Goal: Information Seeking & Learning: Find specific fact

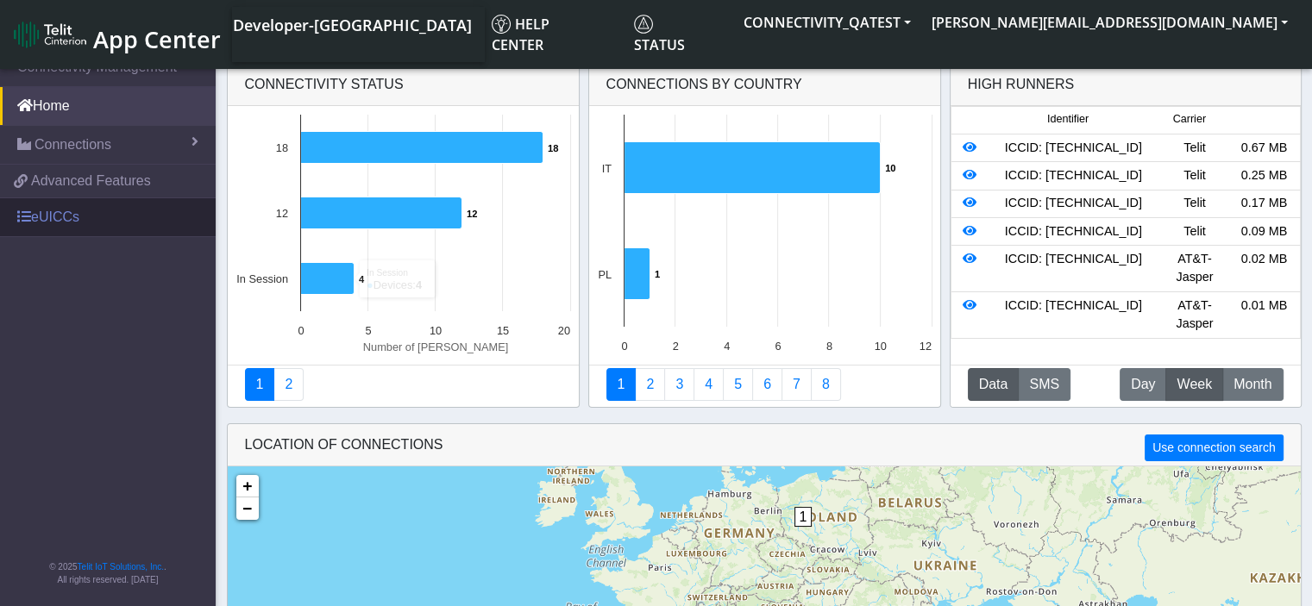
click at [40, 218] on link "eUICCs" at bounding box center [108, 217] width 216 height 38
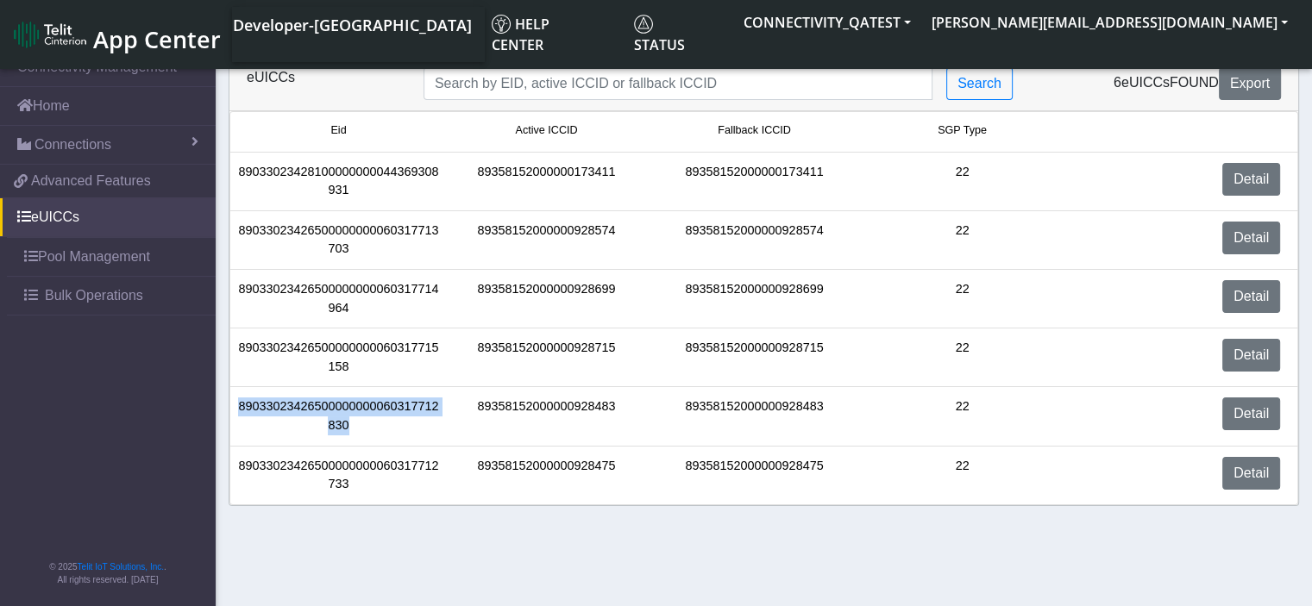
drag, startPoint x: 352, startPoint y: 423, endPoint x: 225, endPoint y: 406, distance: 127.9
click at [225, 406] on div "eUICCs Search 6 eUICCs found Export Eid Active ICCID Fallback ICCID SGP Type 89…" at bounding box center [764, 281] width 1096 height 450
copy div "89033023426500000000060317712830"
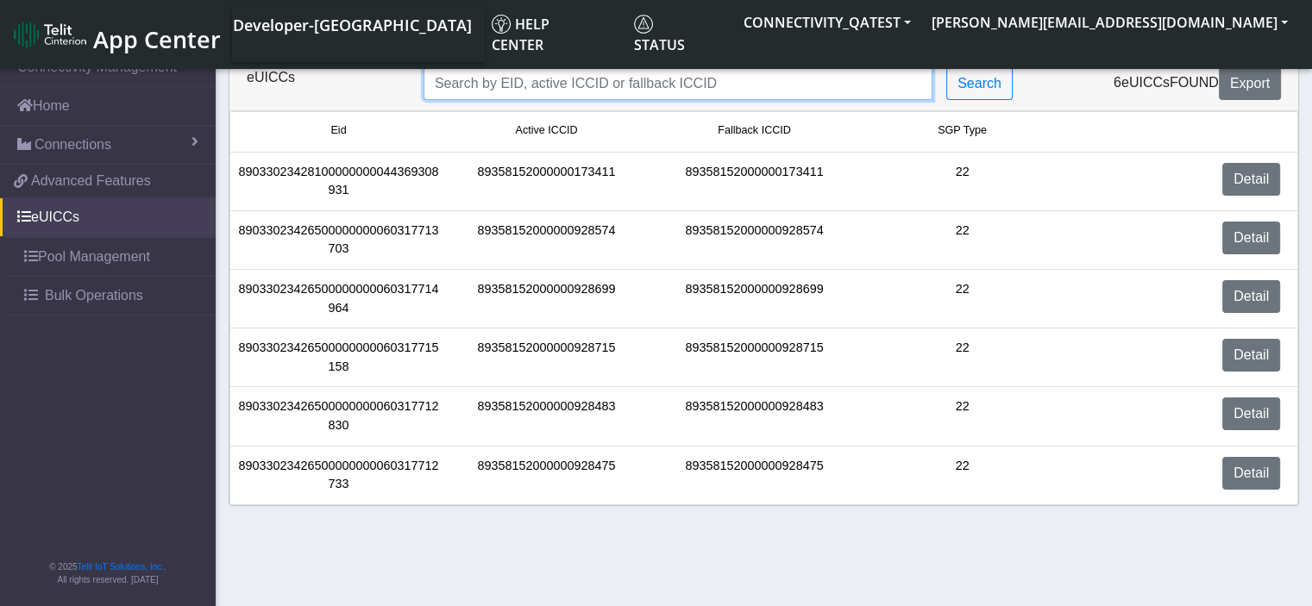
click at [473, 84] on input "Search..." at bounding box center [677, 83] width 509 height 33
paste input "89033023426500000000060317712830"
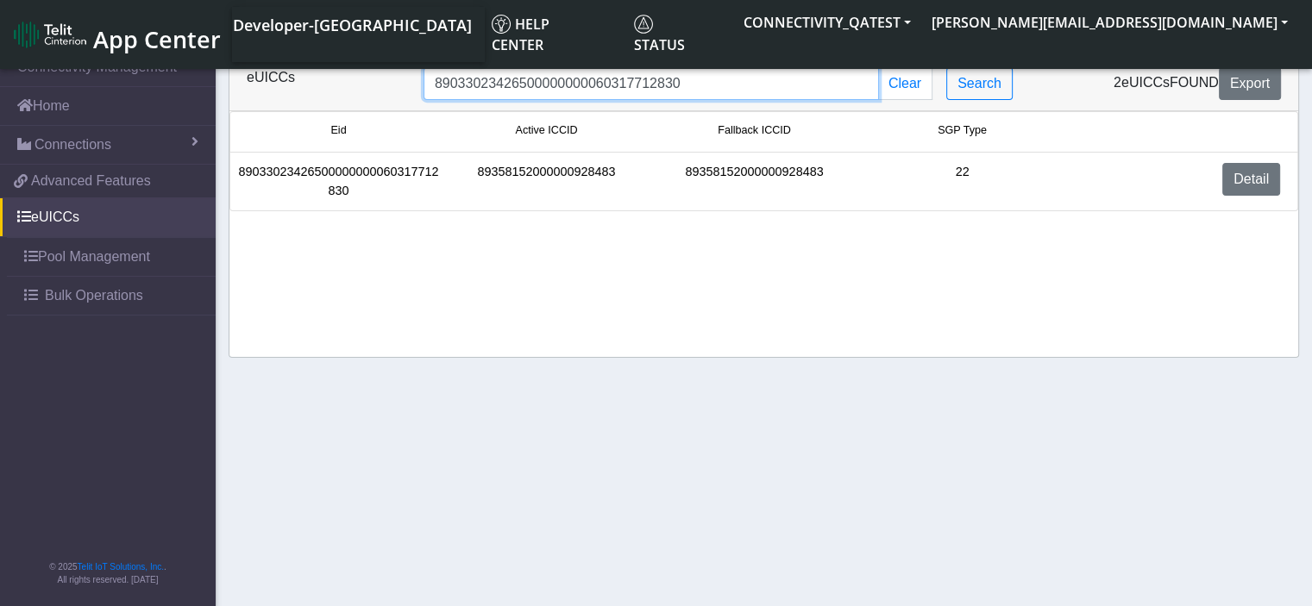
paste input "89033023426500000000060317712830"
type input "8903302342650000000006031771283089033023426500000000060317712830"
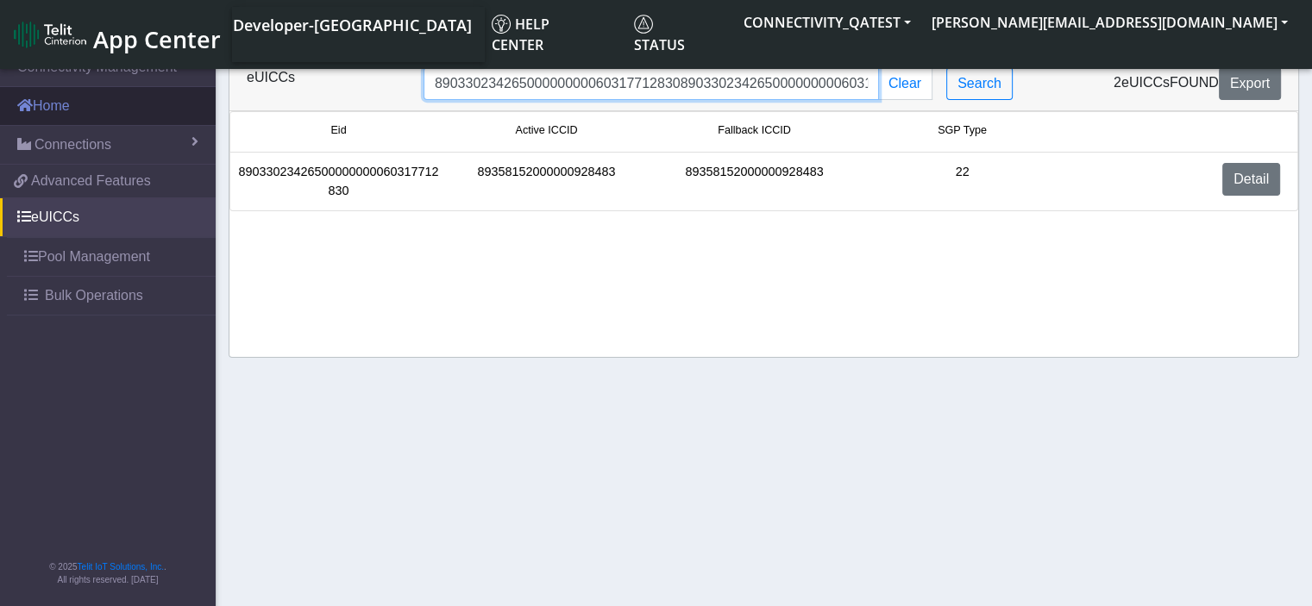
drag, startPoint x: 846, startPoint y: 85, endPoint x: 177, endPoint y: 89, distance: 669.3
click at [177, 89] on section "Connectivity Management Home Connections List Map 20298be0823a1d9844bda4507a1a6…" at bounding box center [656, 329] width 1312 height 565
paste input "89033023426500000000060317712830"
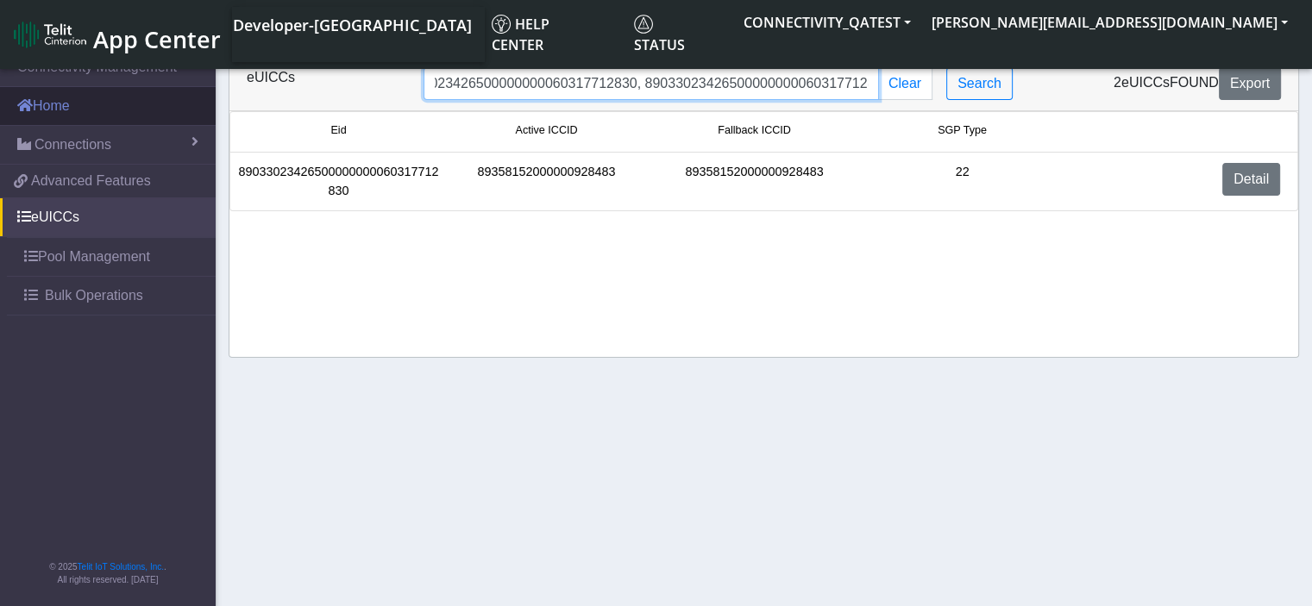
type input "89033023426500000000060317712830, 89033023426500000000060317712830"
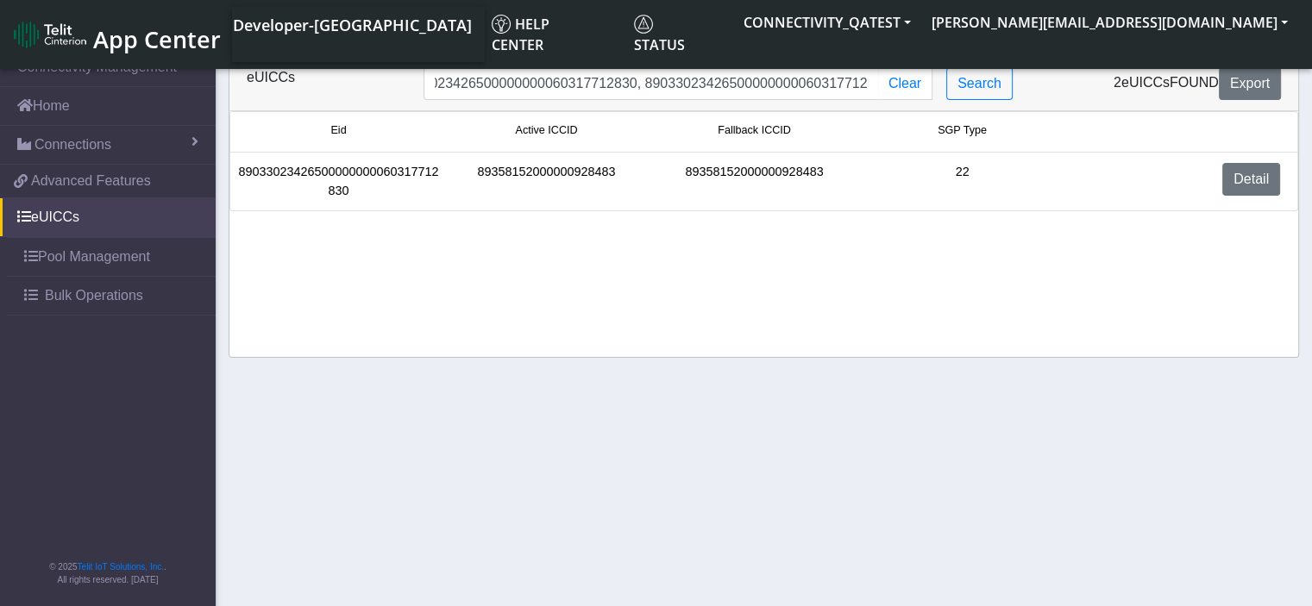
scroll to position [0, 0]
click at [54, 139] on span "Connections" at bounding box center [72, 145] width 77 height 21
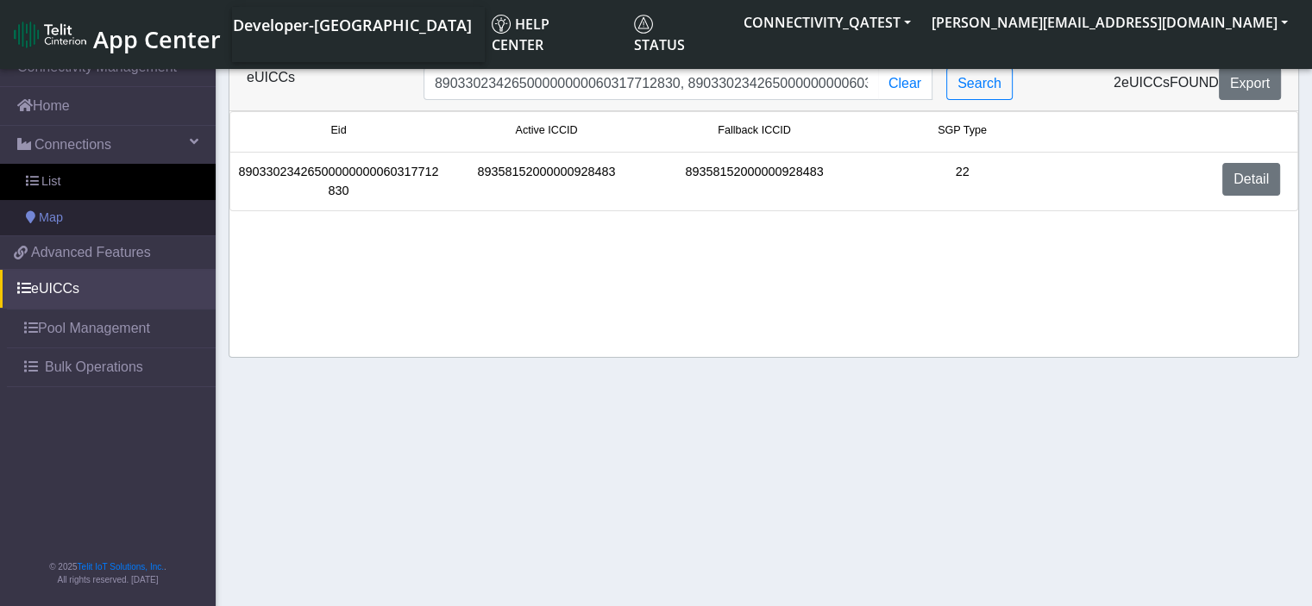
click at [59, 210] on span "Map" at bounding box center [51, 218] width 24 height 19
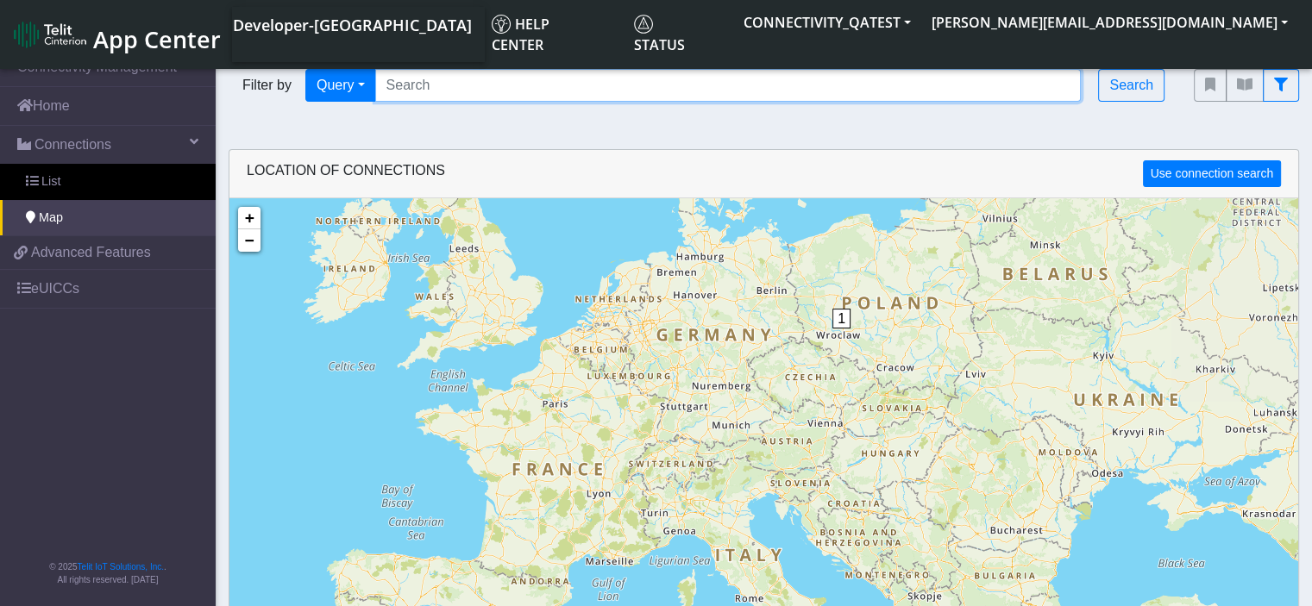
click at [431, 82] on input "Search..." at bounding box center [728, 85] width 706 height 33
paste input "89033023426500000000060317712830"
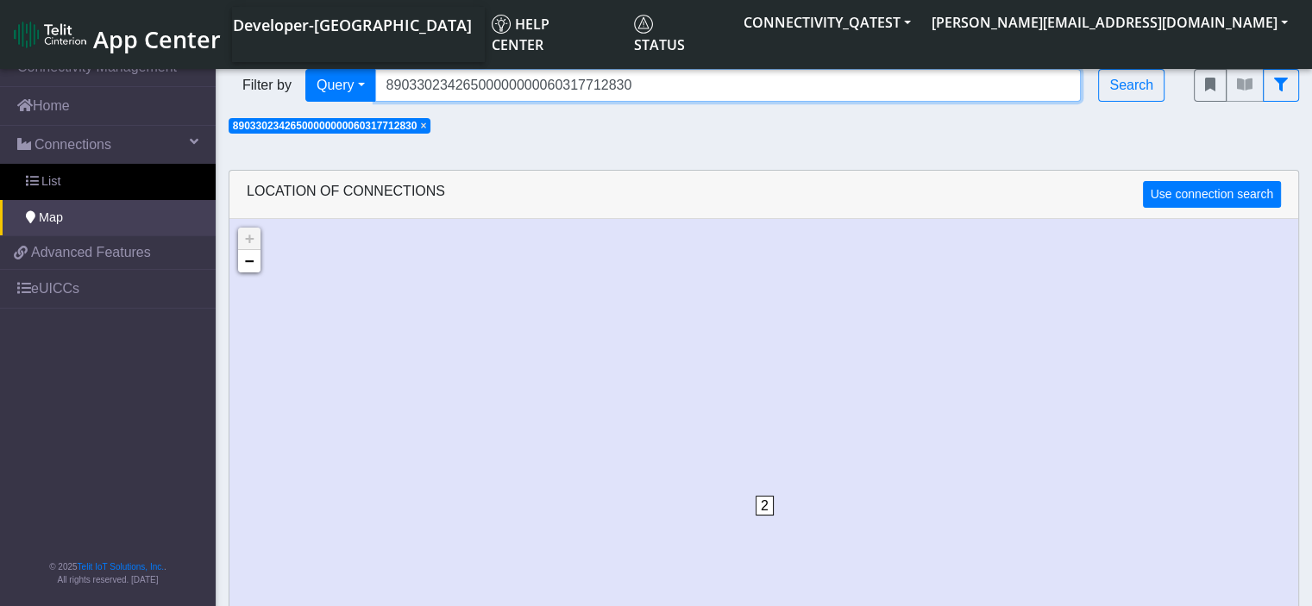
paste input "89033023426500000000060317712830"
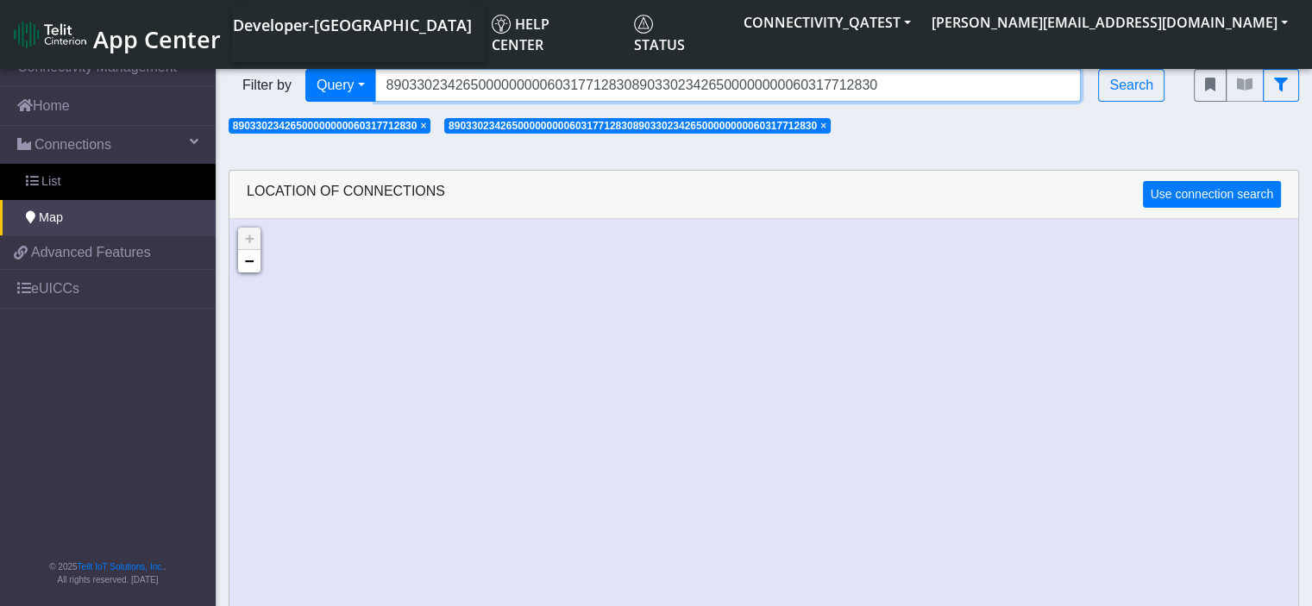
drag, startPoint x: 894, startPoint y: 85, endPoint x: 329, endPoint y: 103, distance: 565.2
click at [329, 103] on div "Filter by Query Query Not connected Country Operator 89033023426500000000060317…" at bounding box center [698, 85] width 965 height 59
paste input "Search..."
type input "89033023426500000000060317712830"
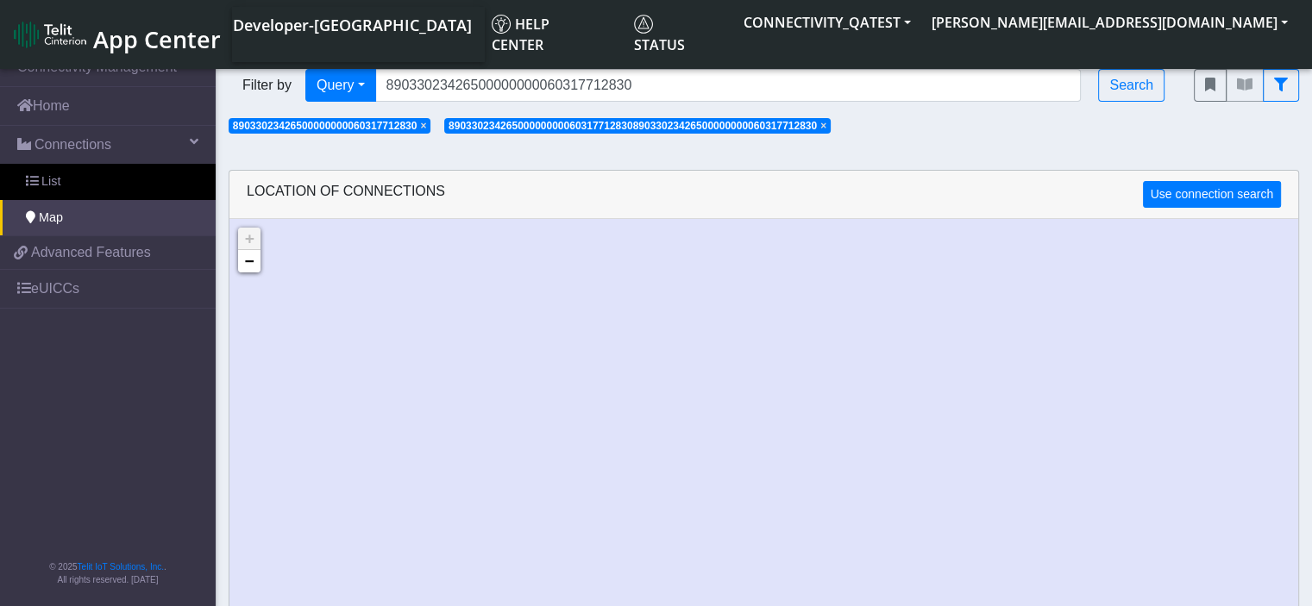
click at [826, 130] on span "×" at bounding box center [823, 126] width 6 height 12
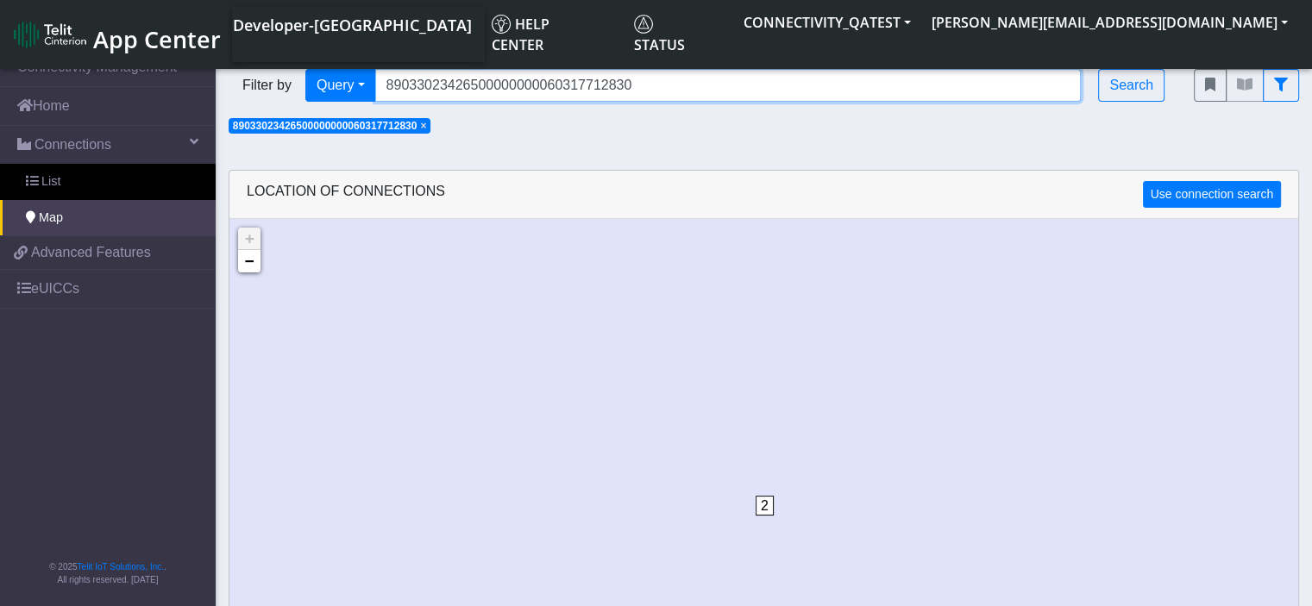
click at [749, 82] on input "89033023426500000000060317712830" at bounding box center [728, 85] width 706 height 33
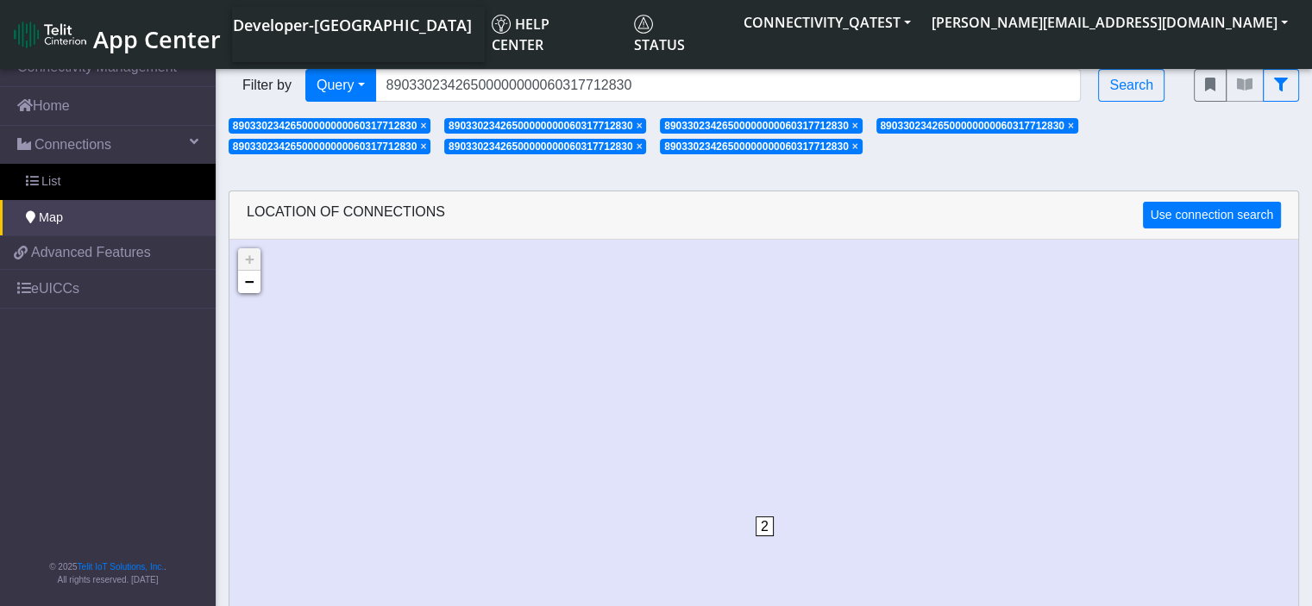
click at [643, 123] on span "×" at bounding box center [639, 126] width 6 height 12
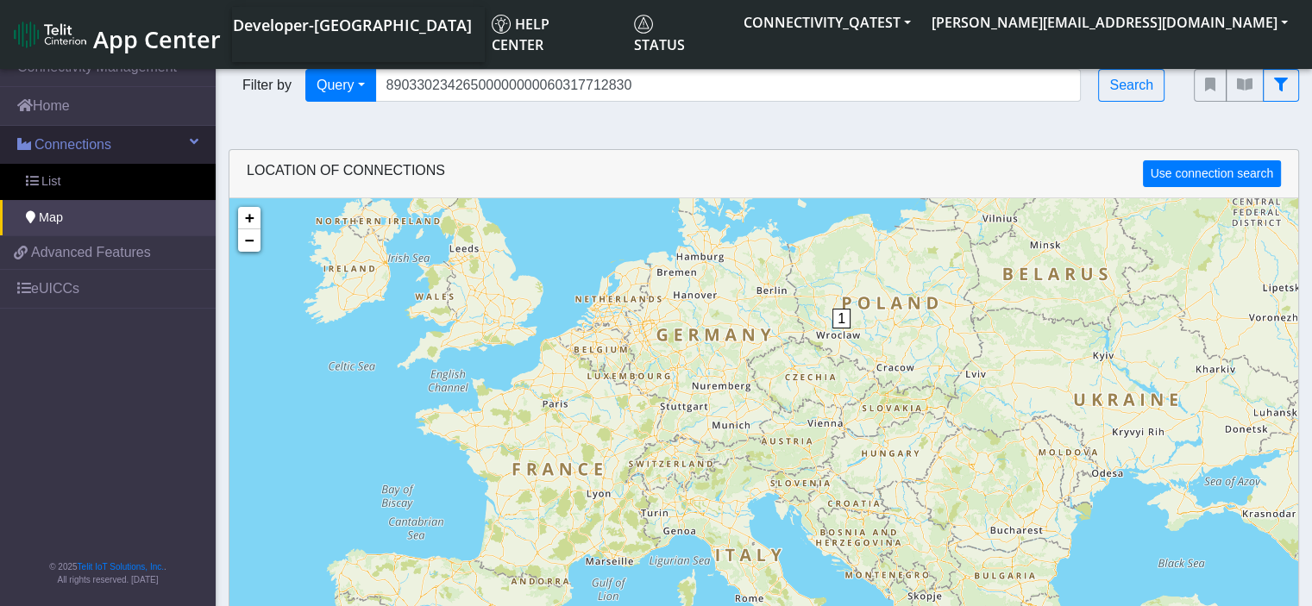
click at [75, 148] on span "Connections" at bounding box center [72, 145] width 77 height 21
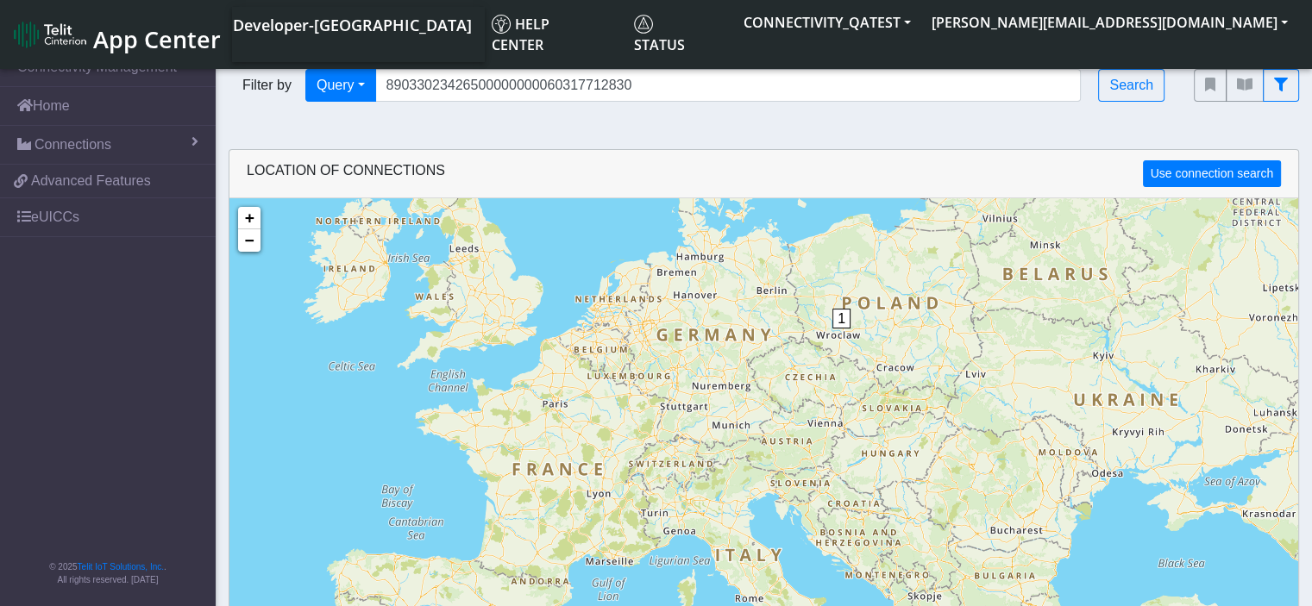
click at [135, 41] on span "App Center" at bounding box center [157, 39] width 128 height 32
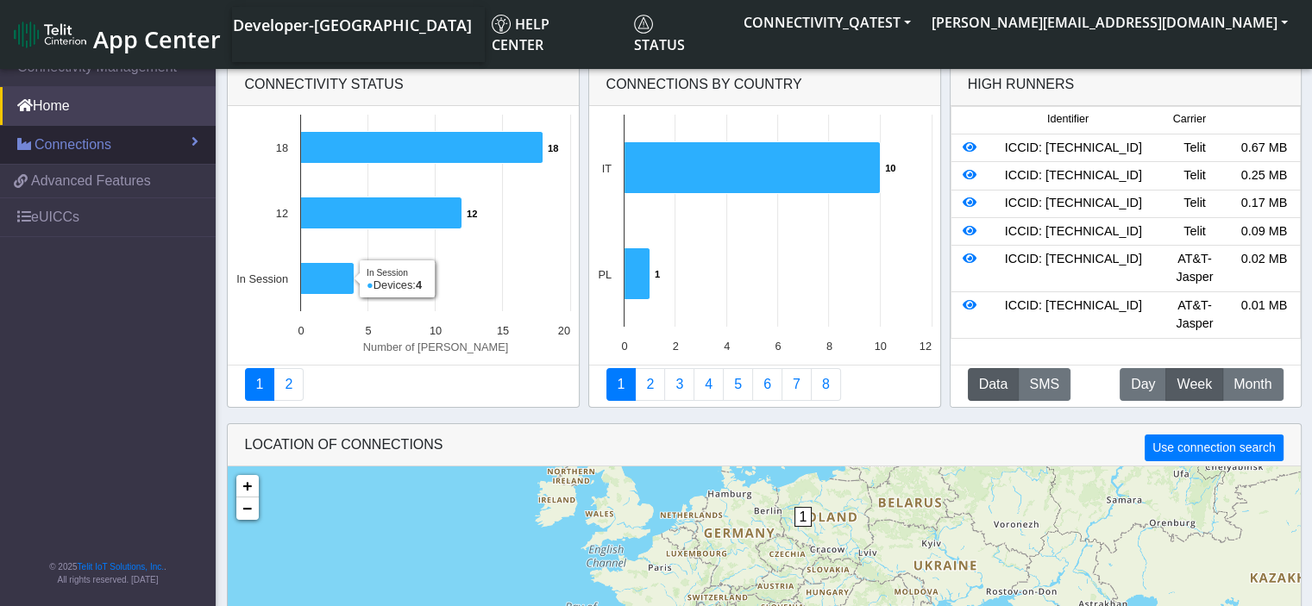
click at [186, 130] on link "Connections" at bounding box center [108, 145] width 216 height 38
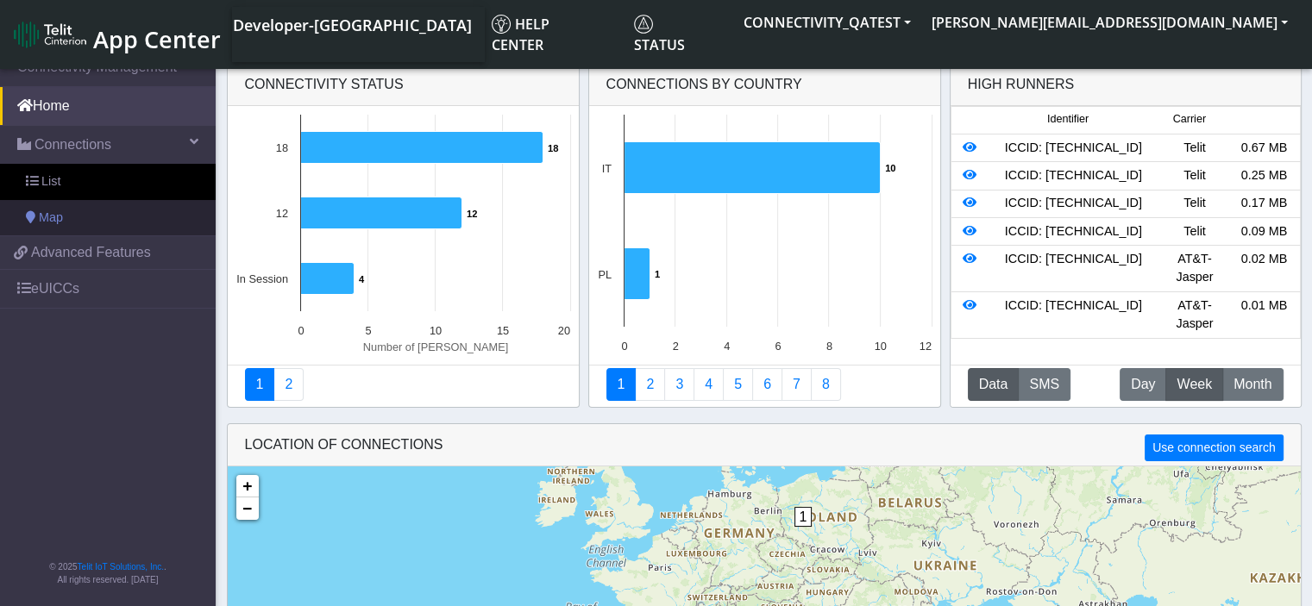
click at [129, 211] on link "Map" at bounding box center [108, 218] width 216 height 36
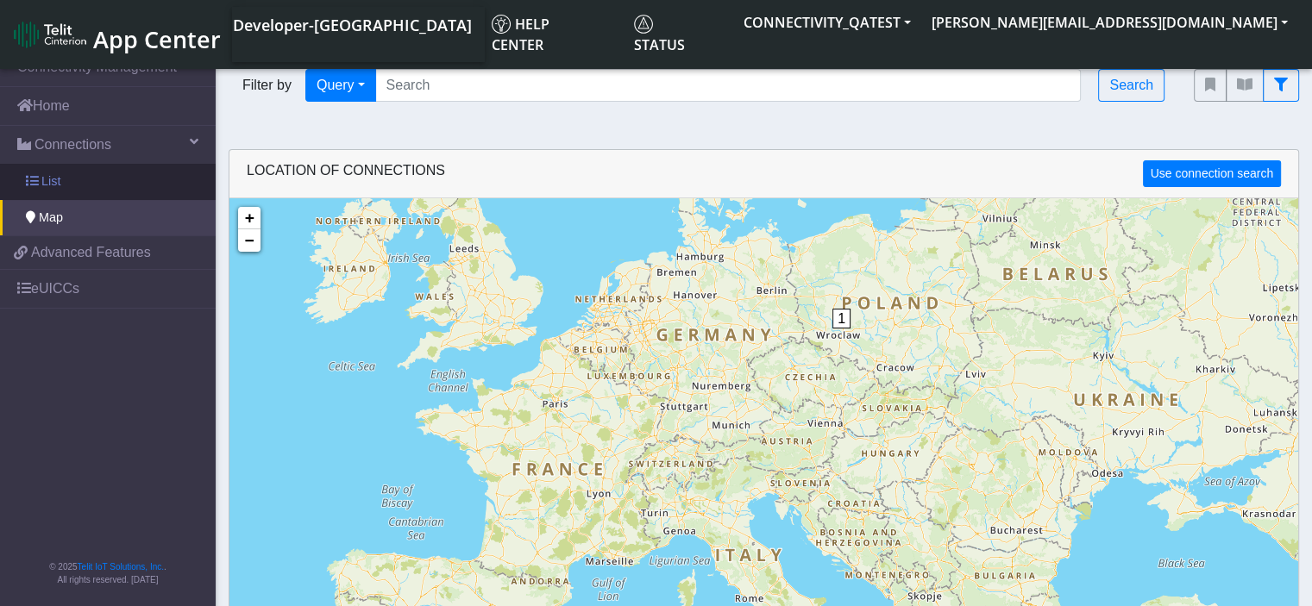
click at [80, 187] on link "List" at bounding box center [108, 182] width 216 height 36
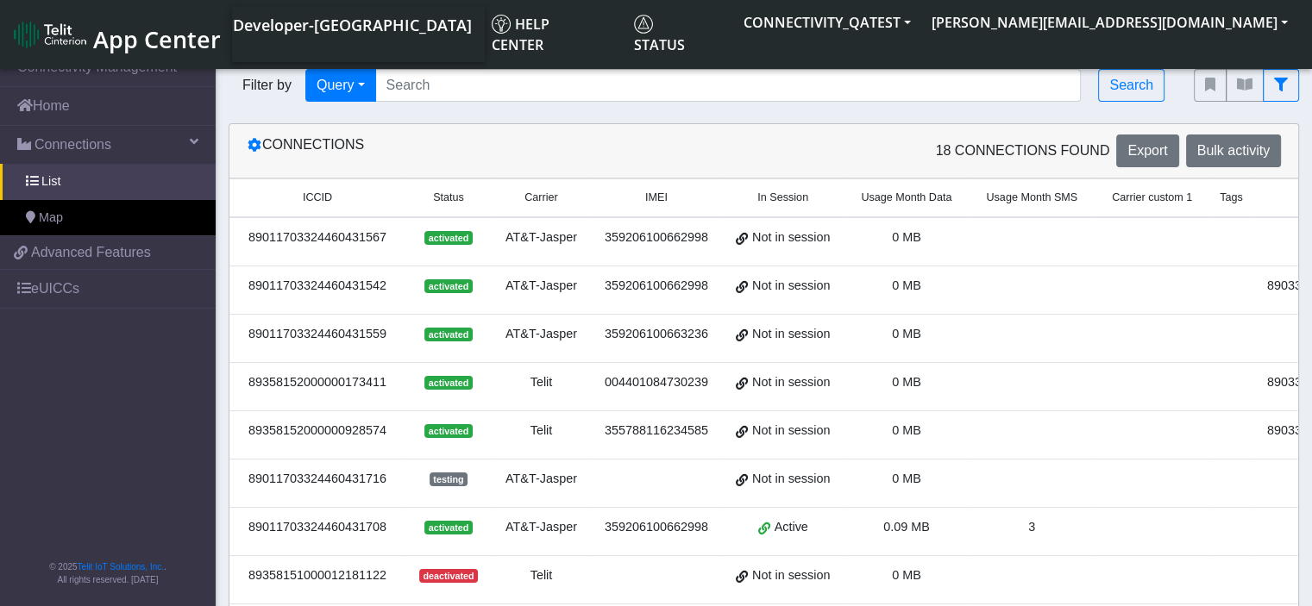
drag, startPoint x: 397, startPoint y: 247, endPoint x: 241, endPoint y: 249, distance: 156.1
click at [241, 249] on td "89011703324460431567" at bounding box center [317, 241] width 176 height 49
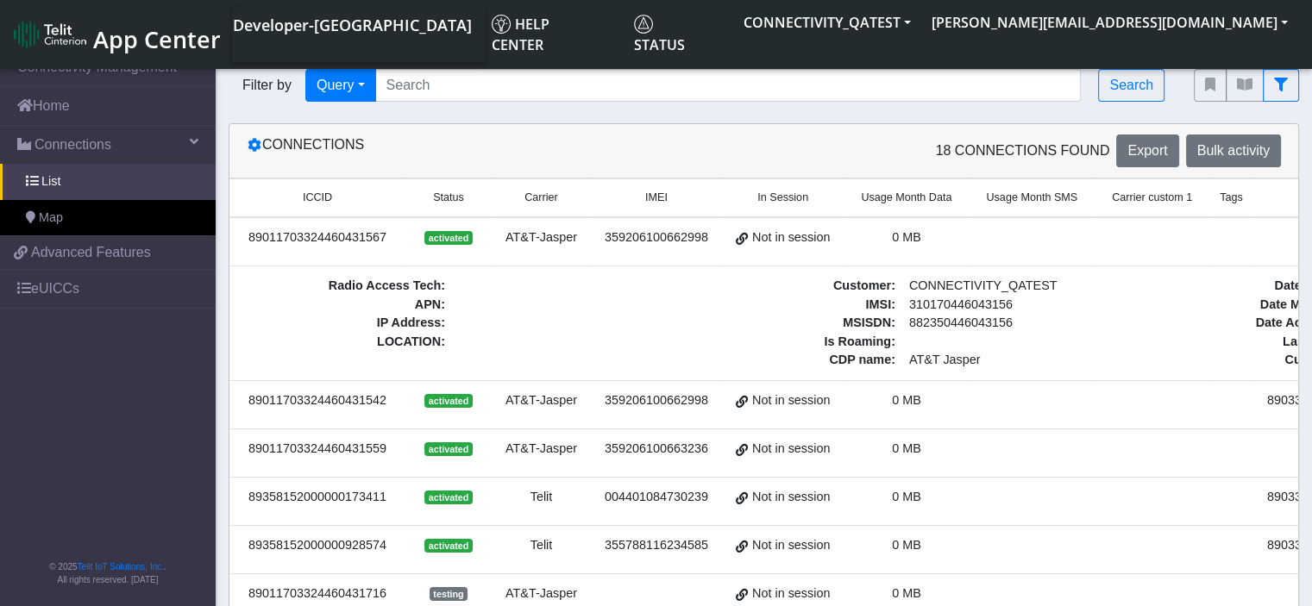
copy div "89011703324460431567"
click at [462, 82] on input "Search..." at bounding box center [728, 85] width 706 height 33
paste input "89011703324460431567"
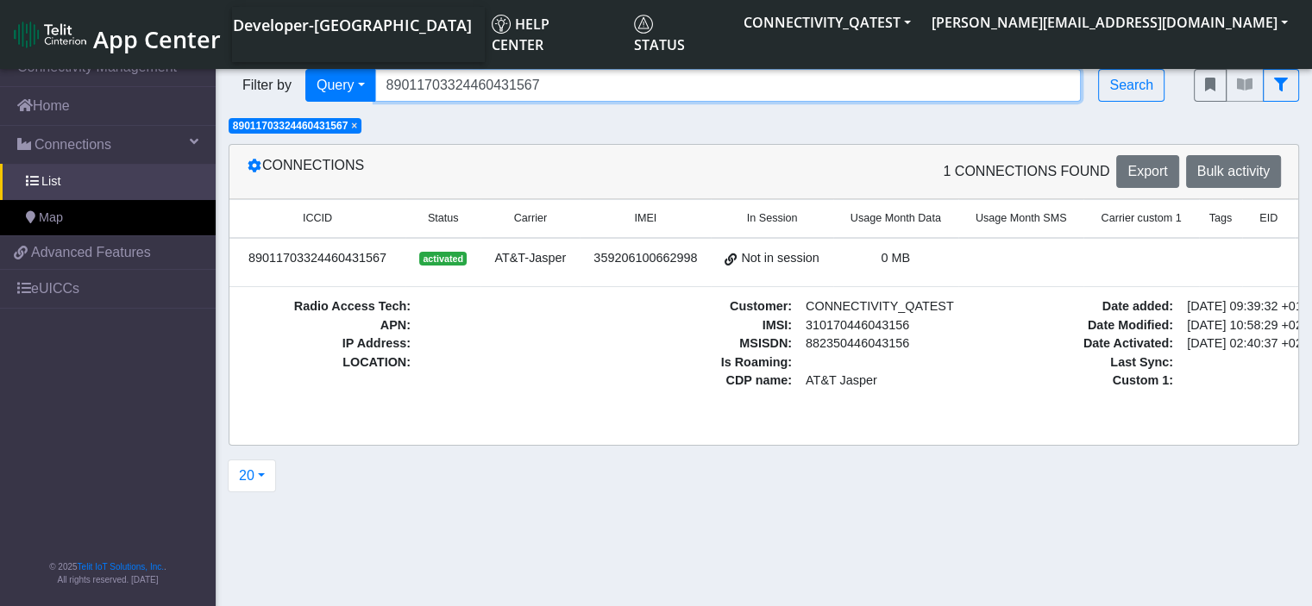
paste input "89011703324460431567"
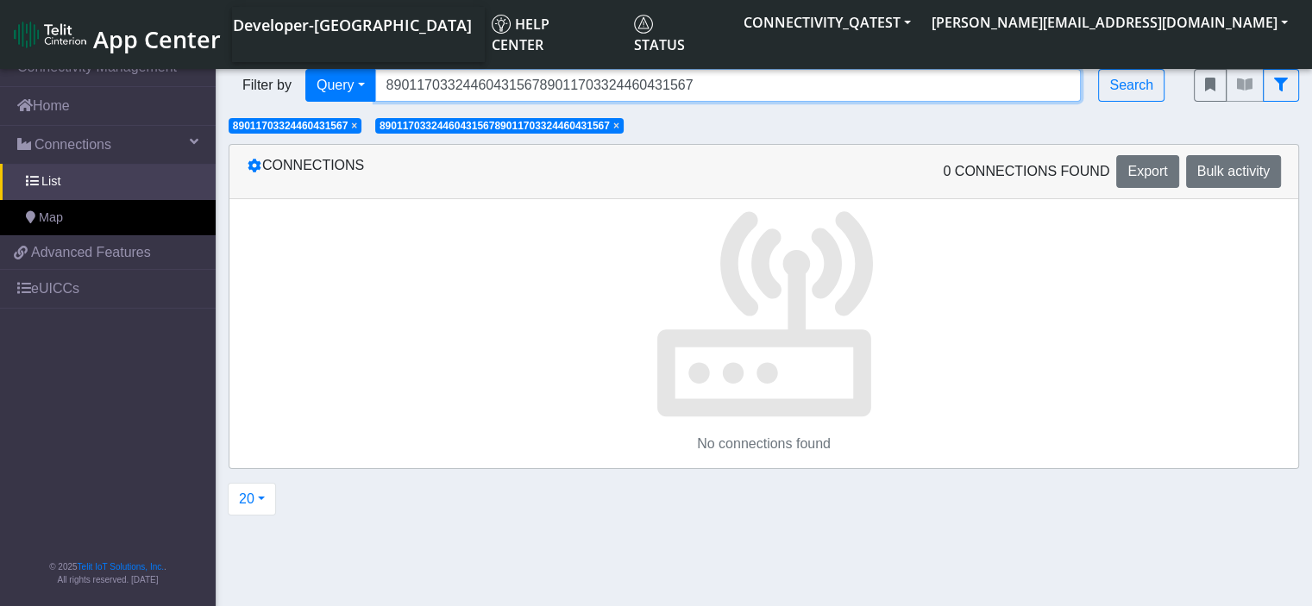
click at [683, 78] on input "8901170332446043156789011703324460431567" at bounding box center [728, 85] width 706 height 33
drag, startPoint x: 707, startPoint y: 83, endPoint x: 696, endPoint y: 83, distance: 11.2
click at [696, 83] on input "8901170332446043156789011703324460431567" at bounding box center [728, 85] width 706 height 33
click at [619, 127] on span "×" at bounding box center [616, 126] width 6 height 12
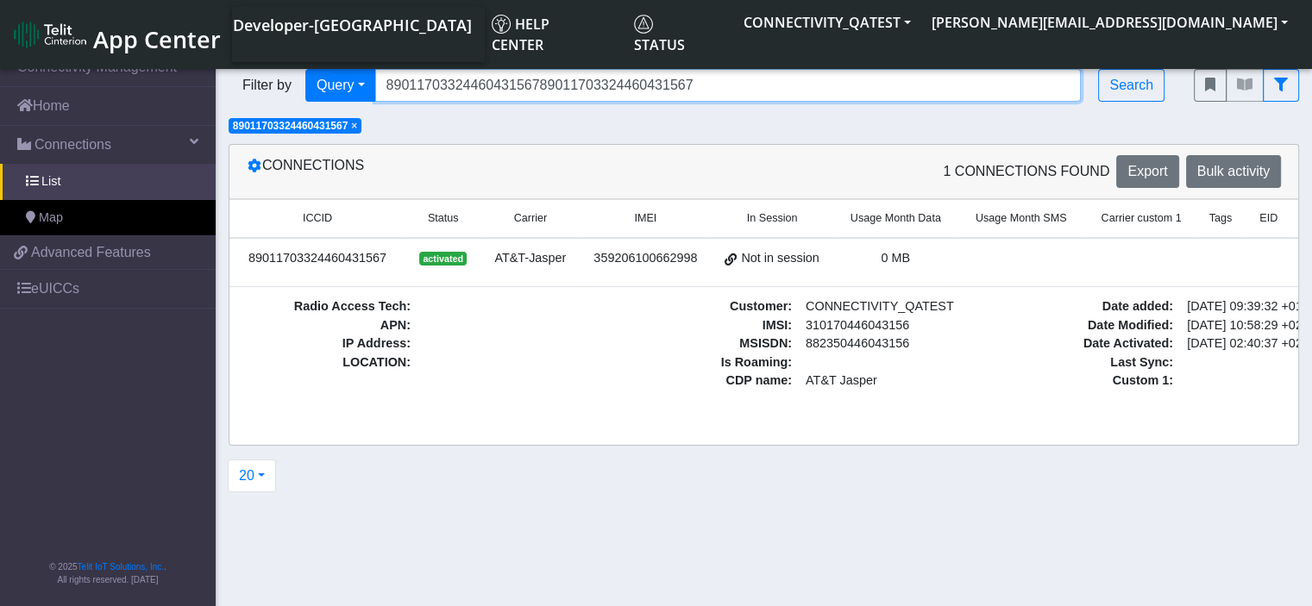
drag, startPoint x: 685, startPoint y: 90, endPoint x: 286, endPoint y: 72, distance: 398.9
click at [286, 72] on div "Filter by Query Query In Session Not connected Country Operator 890117033244604…" at bounding box center [698, 85] width 939 height 33
paste input "Search..."
type input "89011703324460431567"
click at [611, 78] on input "89011703324460431567" at bounding box center [728, 85] width 706 height 33
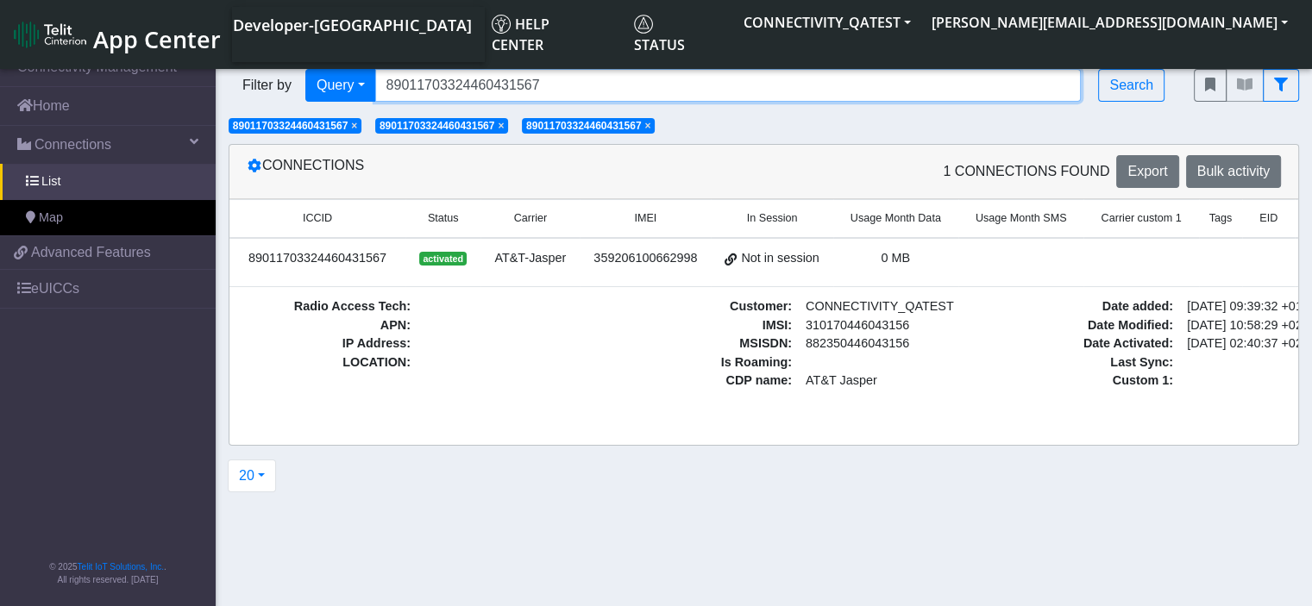
click at [617, 88] on input "89011703324460431567" at bounding box center [728, 85] width 706 height 33
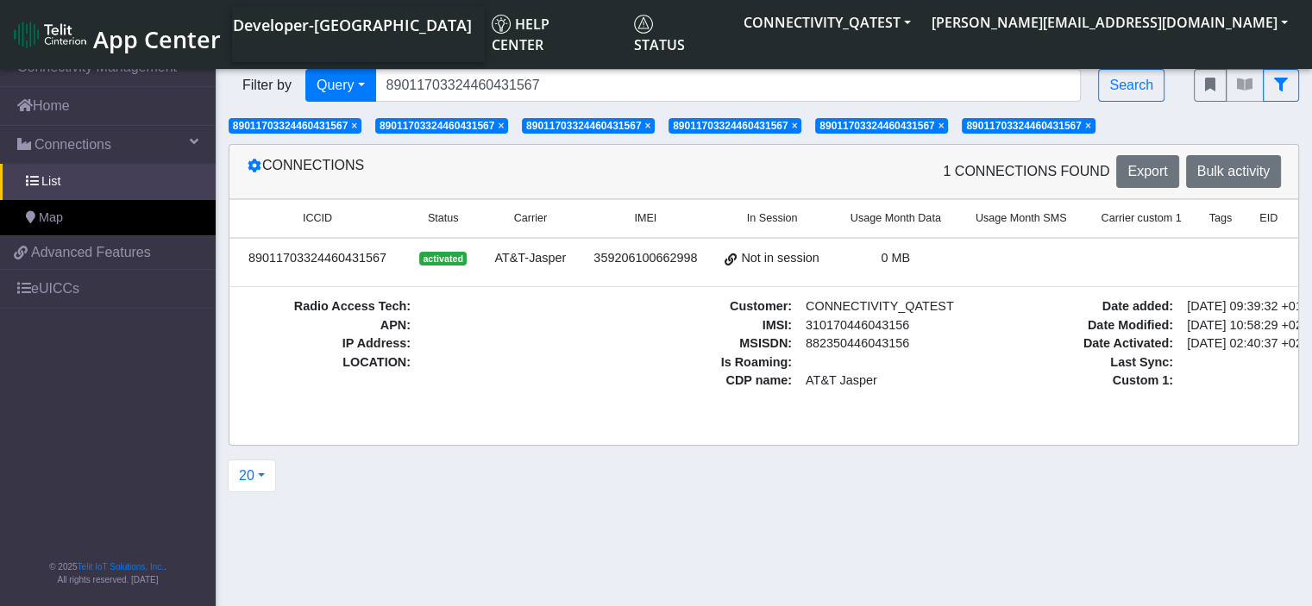
click at [504, 126] on span "×" at bounding box center [501, 126] width 6 height 12
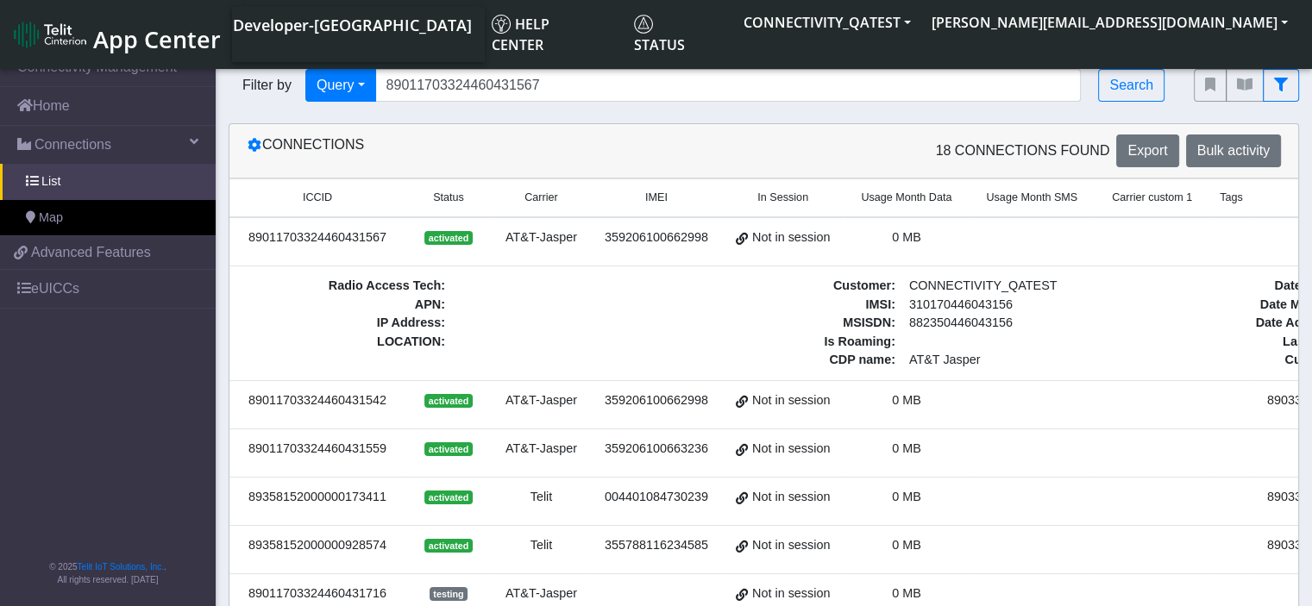
click at [154, 33] on span "App Center" at bounding box center [157, 39] width 128 height 32
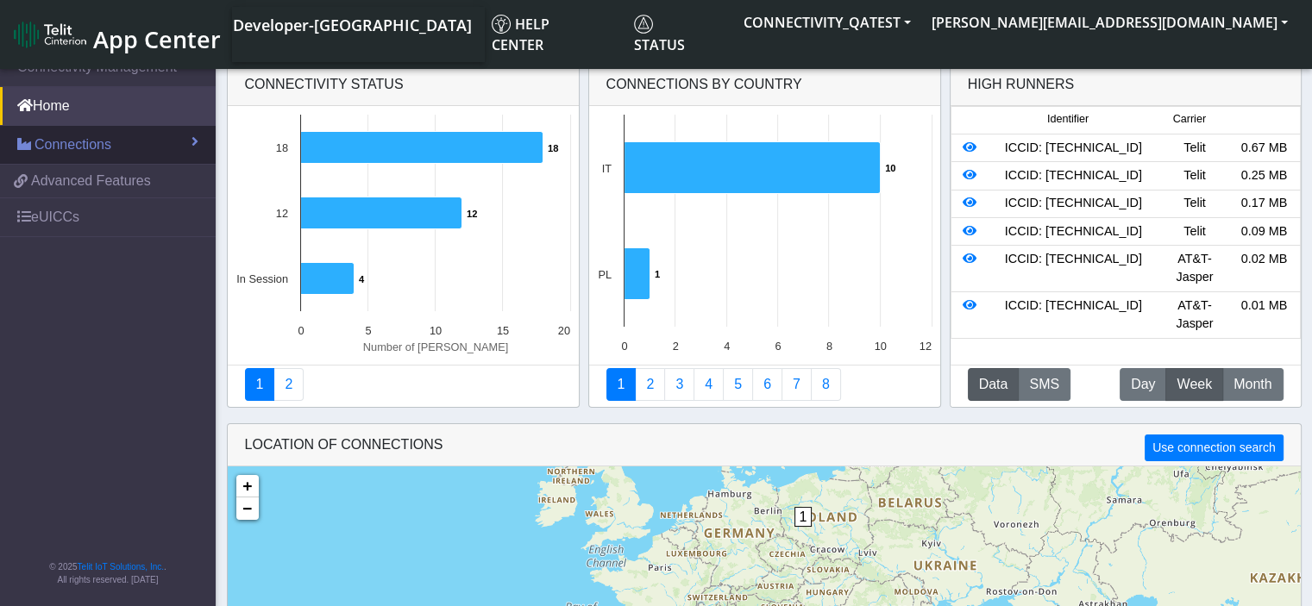
click at [137, 141] on link "Connections" at bounding box center [108, 145] width 216 height 38
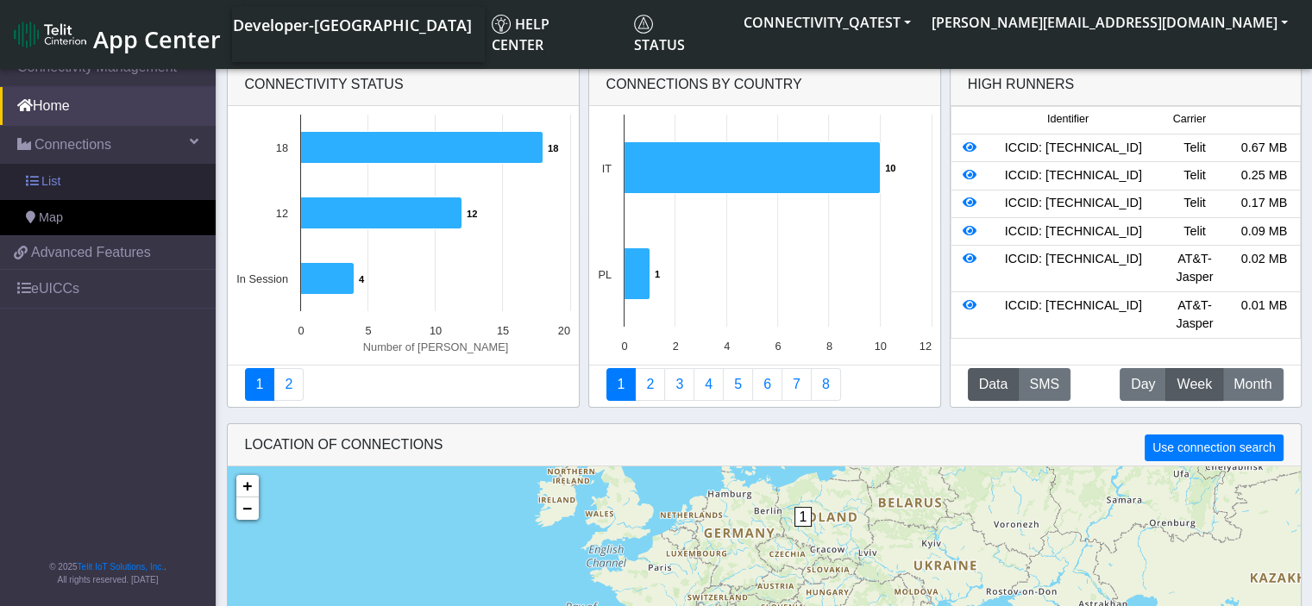
click at [55, 189] on span "List" at bounding box center [50, 181] width 19 height 19
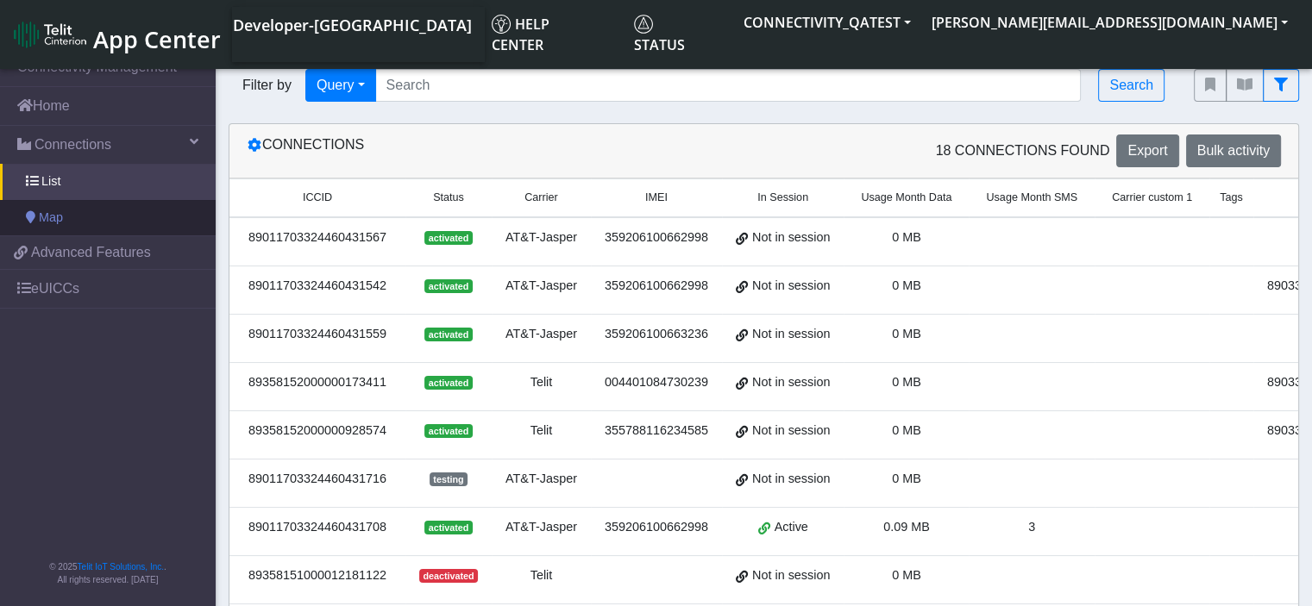
click at [100, 228] on link "Map" at bounding box center [108, 218] width 216 height 36
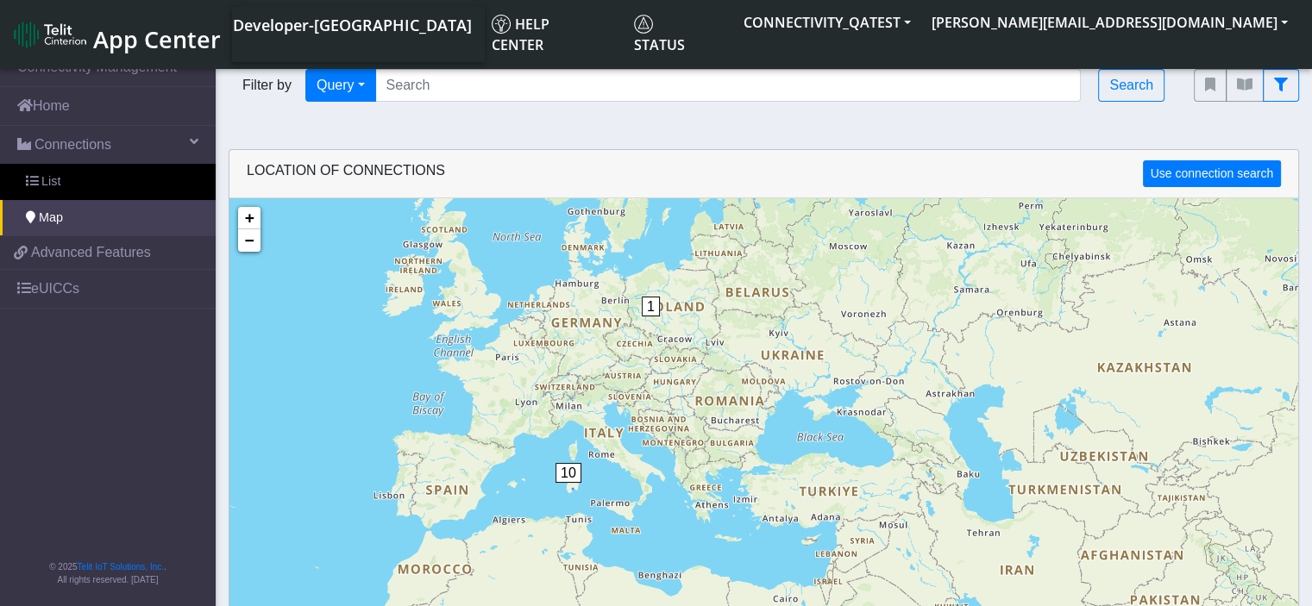
click at [569, 477] on span "10" at bounding box center [568, 473] width 26 height 20
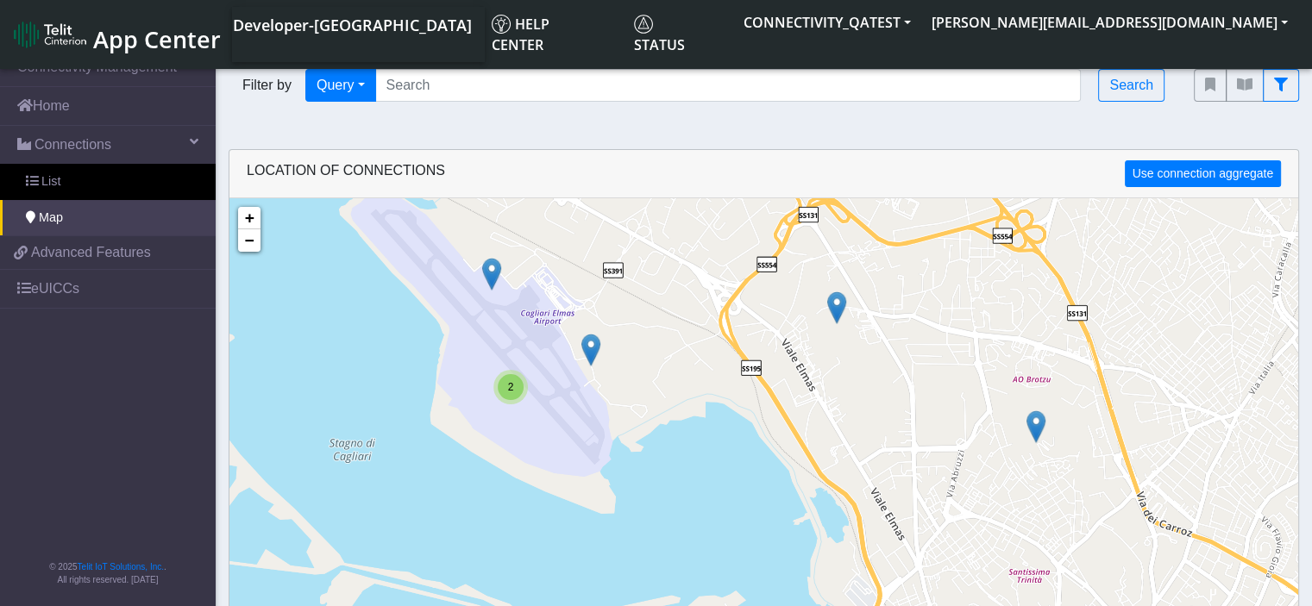
click at [489, 266] on img at bounding box center [491, 274] width 19 height 33
drag, startPoint x: 565, startPoint y: 246, endPoint x: 432, endPoint y: 246, distance: 132.8
click at [432, 246] on div "ID: 683ef3ad802cc8503e6f5b95 View: Click here" at bounding box center [491, 249] width 148 height 29
copy div "683ef3ad802cc8503e6f5b95"
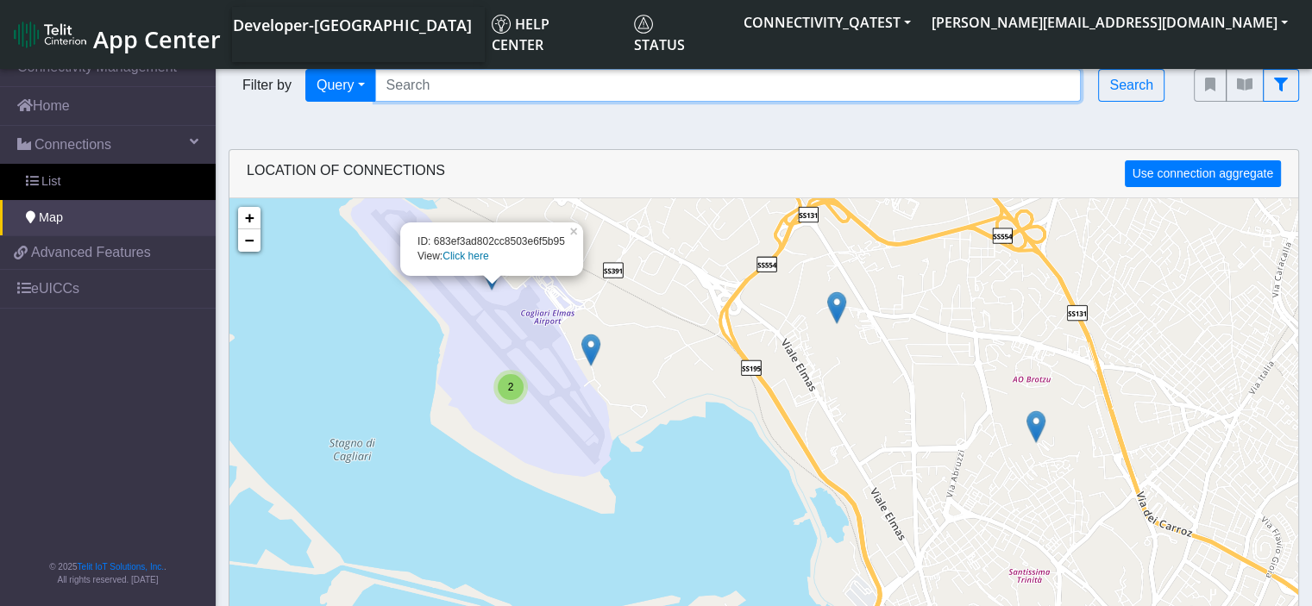
click at [431, 85] on input "Search..." at bounding box center [728, 85] width 706 height 33
paste input "683ef3ad802cc8503e6f5b95"
type input "683ef3ad802cc8503e6f5b95"
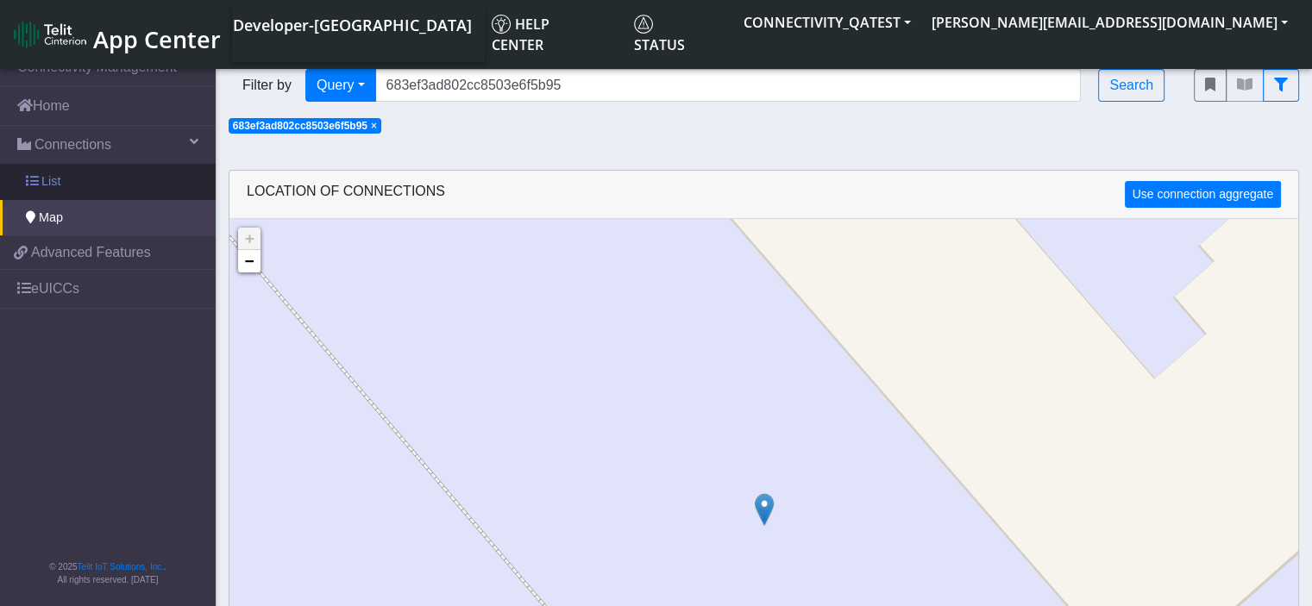
click at [85, 186] on link "List" at bounding box center [108, 182] width 216 height 36
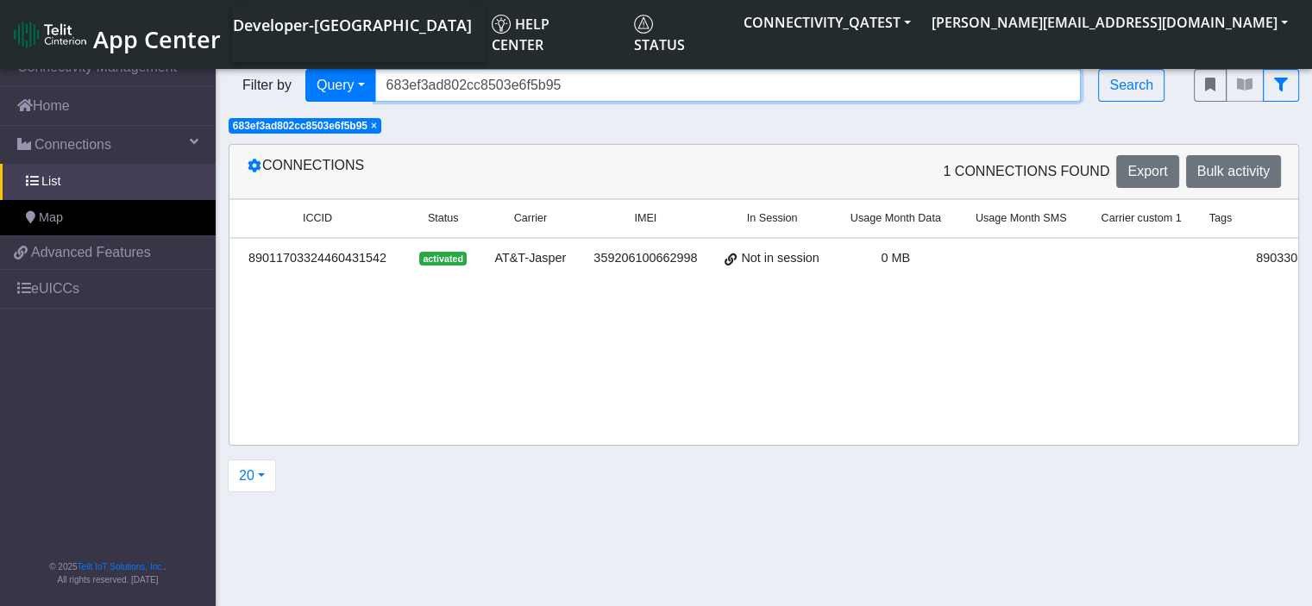
click at [598, 82] on input "683ef3ad802cc8503e6f5b95" at bounding box center [728, 85] width 706 height 33
drag, startPoint x: 598, startPoint y: 82, endPoint x: 345, endPoint y: 85, distance: 252.7
click at [345, 85] on div "Filter by Query Query In Session Not connected Country Operator 683ef3ad802cc85…" at bounding box center [698, 85] width 939 height 33
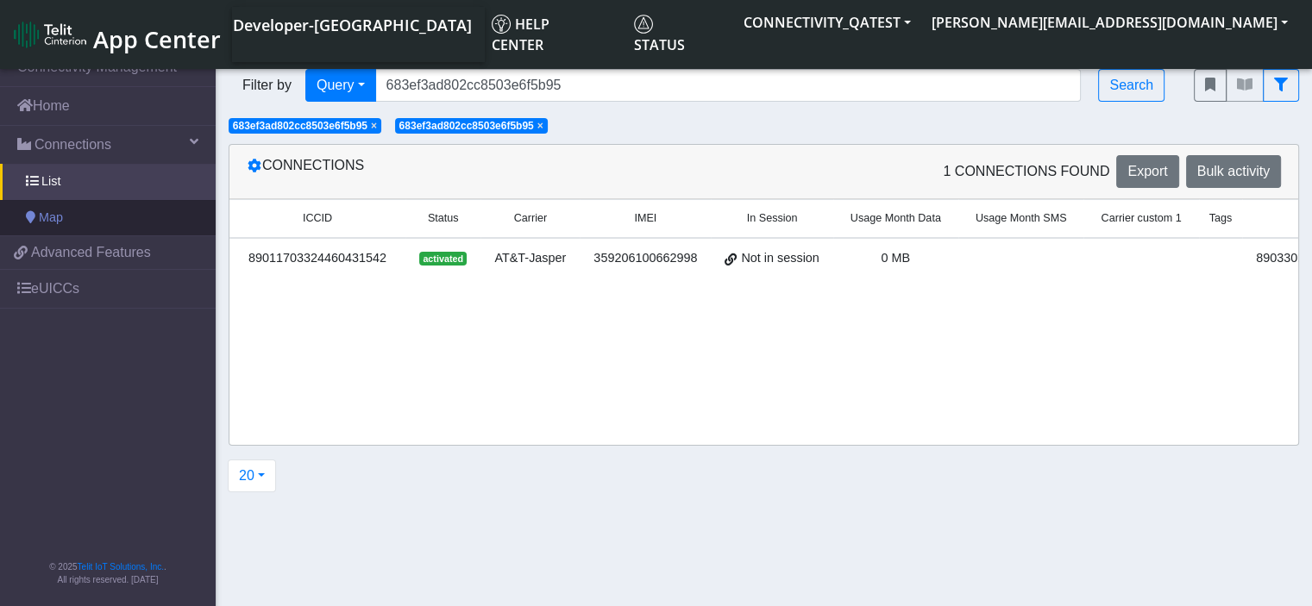
click at [49, 217] on span "Map" at bounding box center [51, 218] width 24 height 19
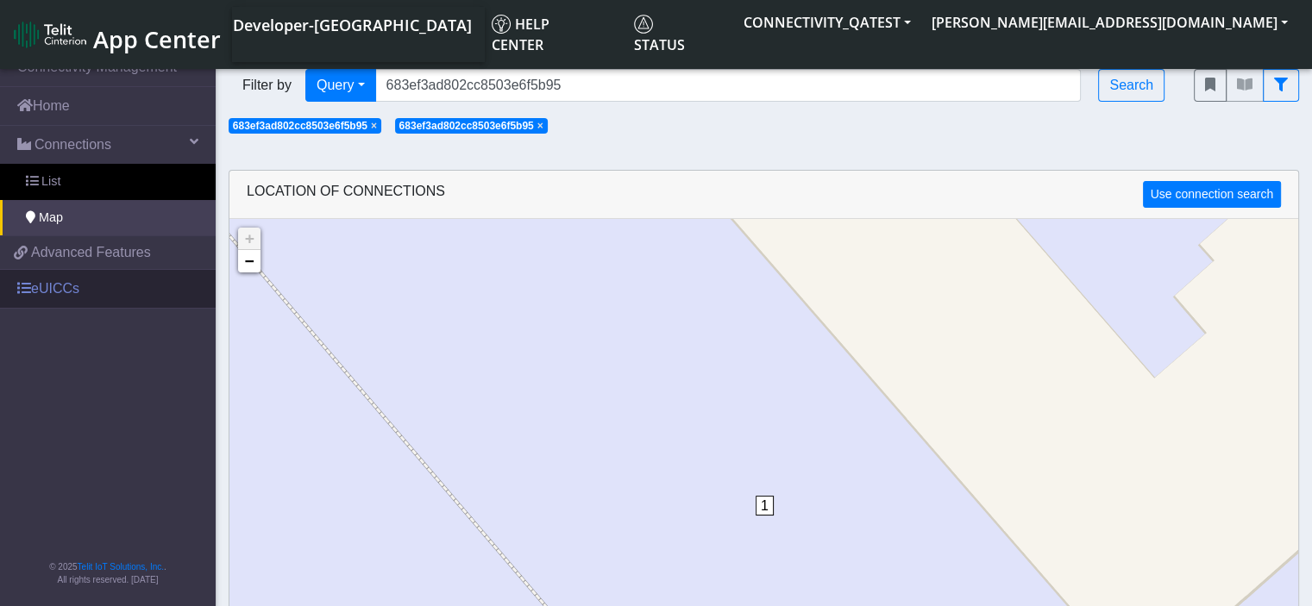
click at [93, 298] on link "eUICCs" at bounding box center [108, 289] width 216 height 38
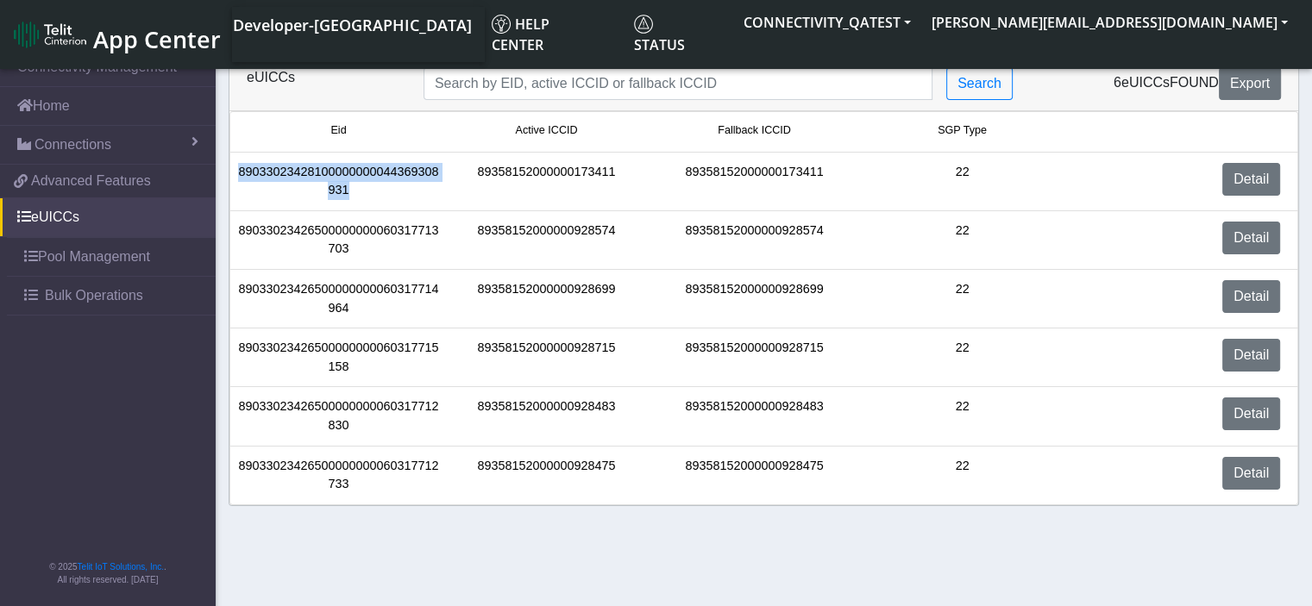
drag, startPoint x: 353, startPoint y: 190, endPoint x: 229, endPoint y: 172, distance: 124.5
click at [229, 172] on li "89033023428100000000044369308931 89358152000000173411 89358152000000173411 22 D…" at bounding box center [763, 182] width 1069 height 59
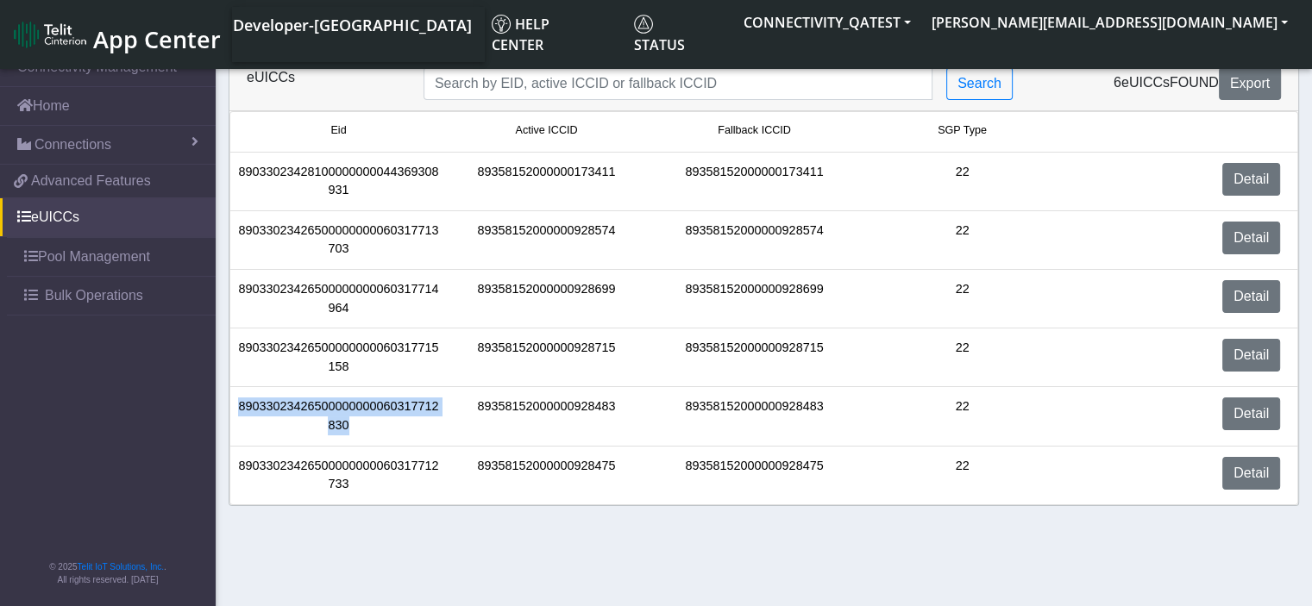
drag, startPoint x: 352, startPoint y: 429, endPoint x: 235, endPoint y: 411, distance: 117.8
click at [235, 411] on div "89033023426500000000060317712830" at bounding box center [339, 416] width 208 height 37
copy div "89033023426500000000060317712830"
click at [137, 139] on link "Connections" at bounding box center [108, 145] width 216 height 38
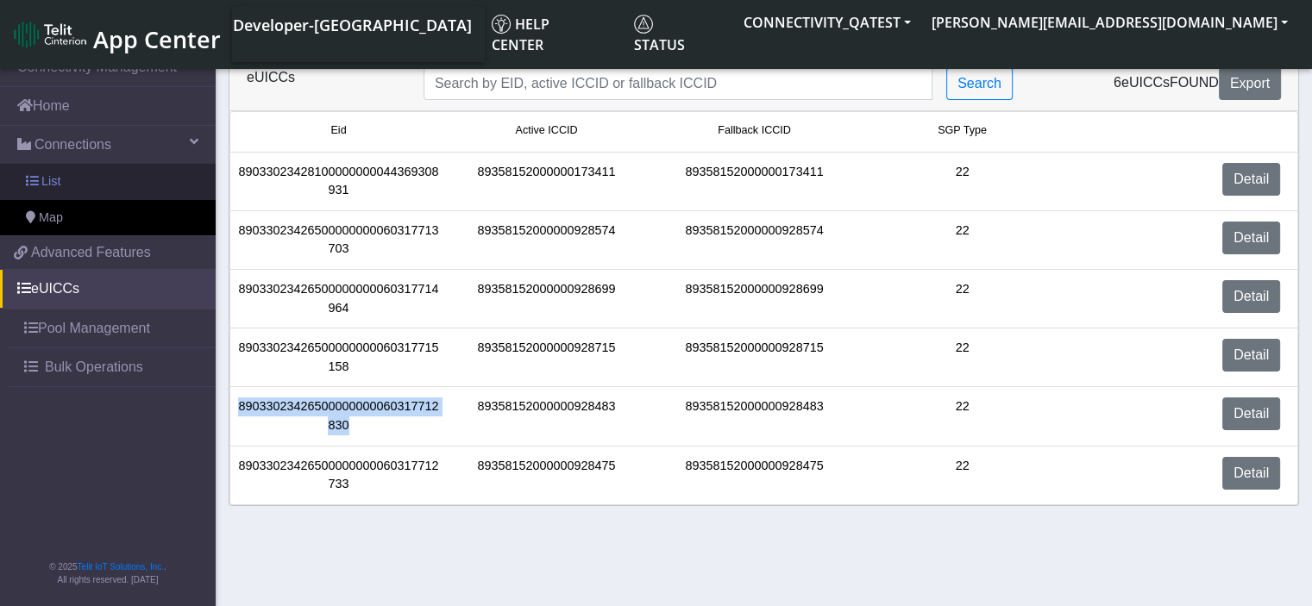
click at [104, 185] on link "List" at bounding box center [108, 182] width 216 height 36
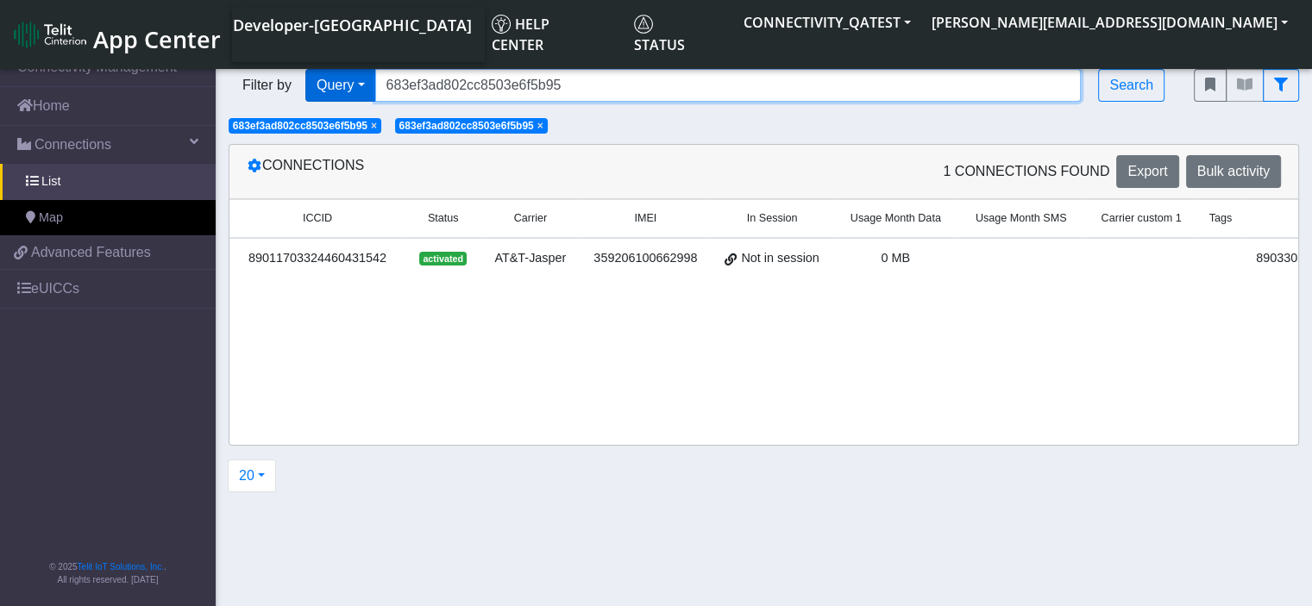
drag, startPoint x: 586, startPoint y: 85, endPoint x: 306, endPoint y: 82, distance: 280.3
click at [306, 82] on div "Filter by Query Query In Session Not connected Country Operator 683ef3ad802cc85…" at bounding box center [698, 85] width 939 height 33
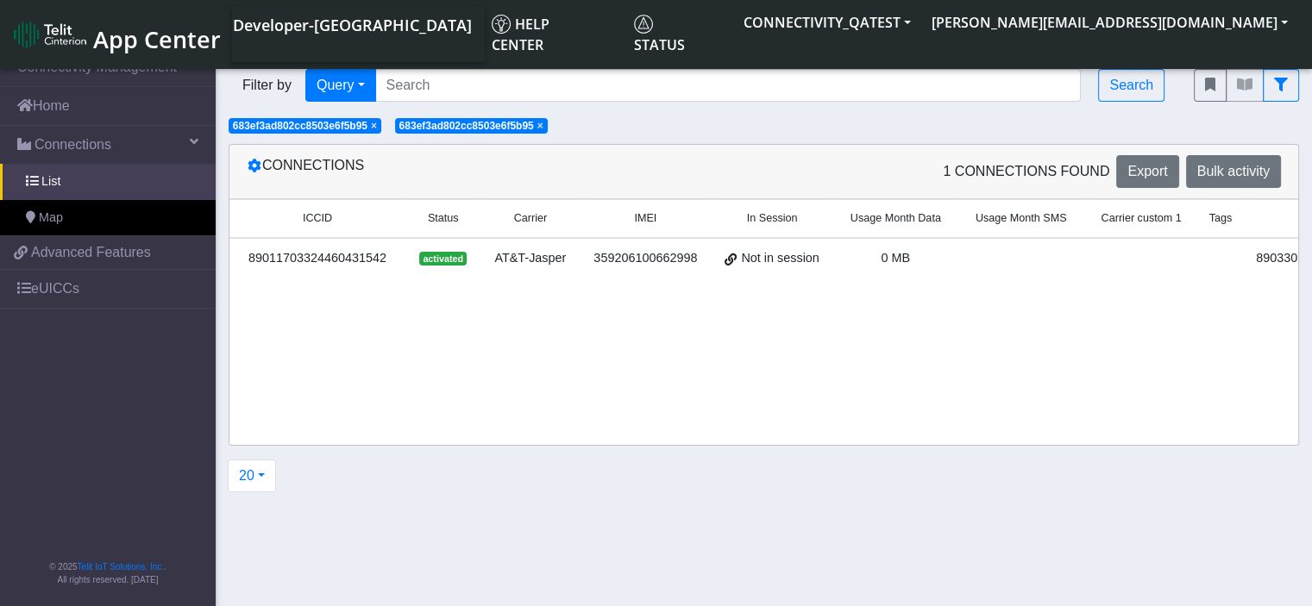
click at [542, 122] on span "×" at bounding box center [540, 126] width 6 height 12
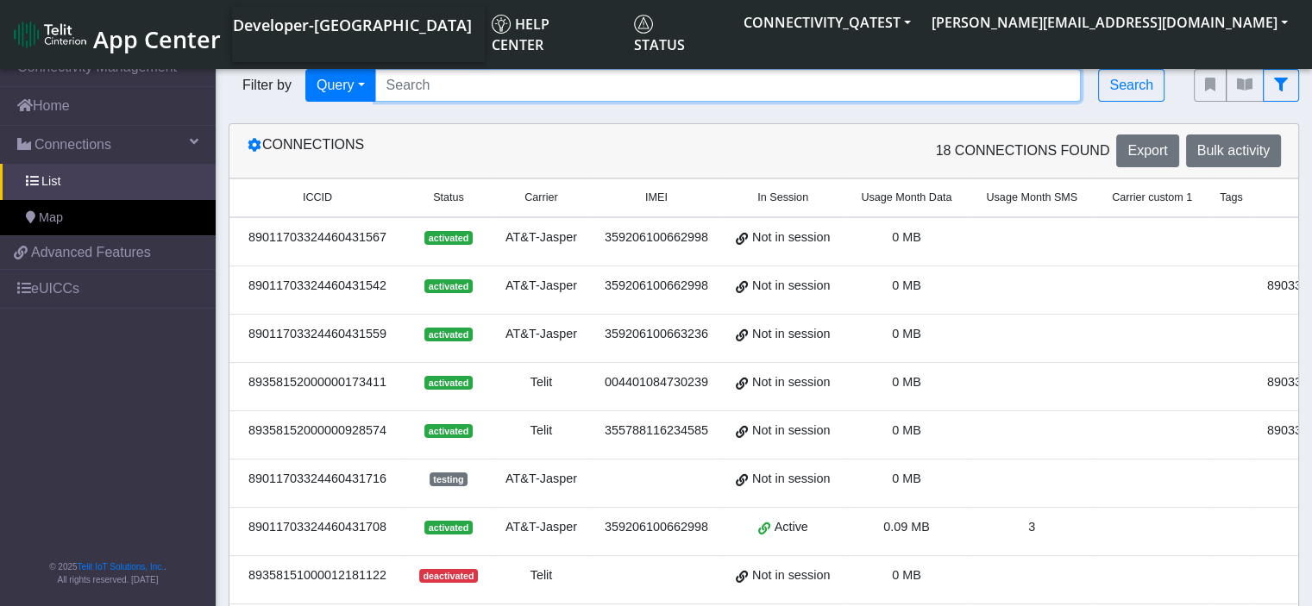
click at [483, 83] on input "Search..." at bounding box center [728, 85] width 706 height 33
paste input "89033023426500000000060317712830"
type input "89033023426500000000060317712830"
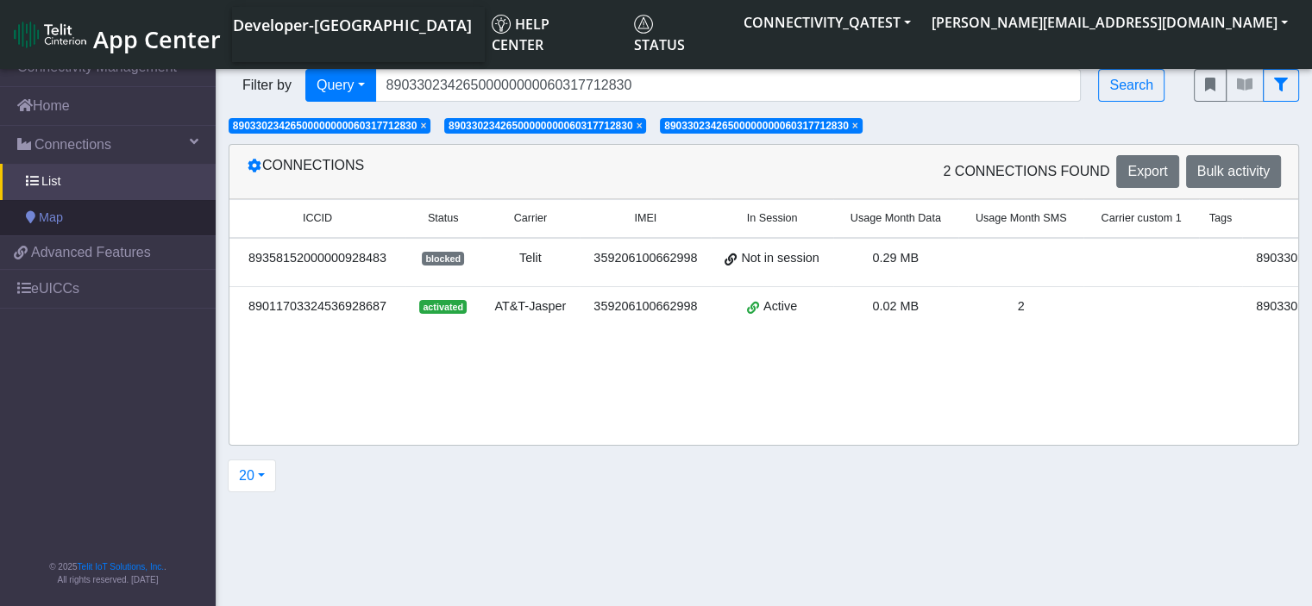
click at [39, 219] on span "Map" at bounding box center [51, 218] width 24 height 19
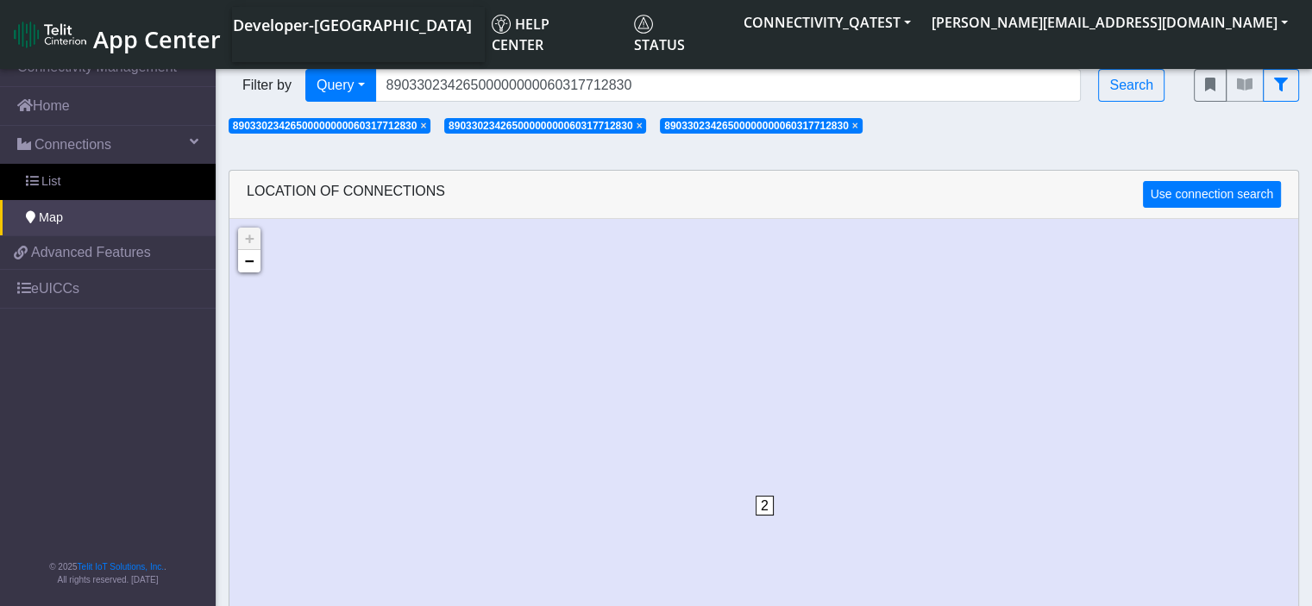
click at [858, 125] on span "×" at bounding box center [855, 126] width 6 height 12
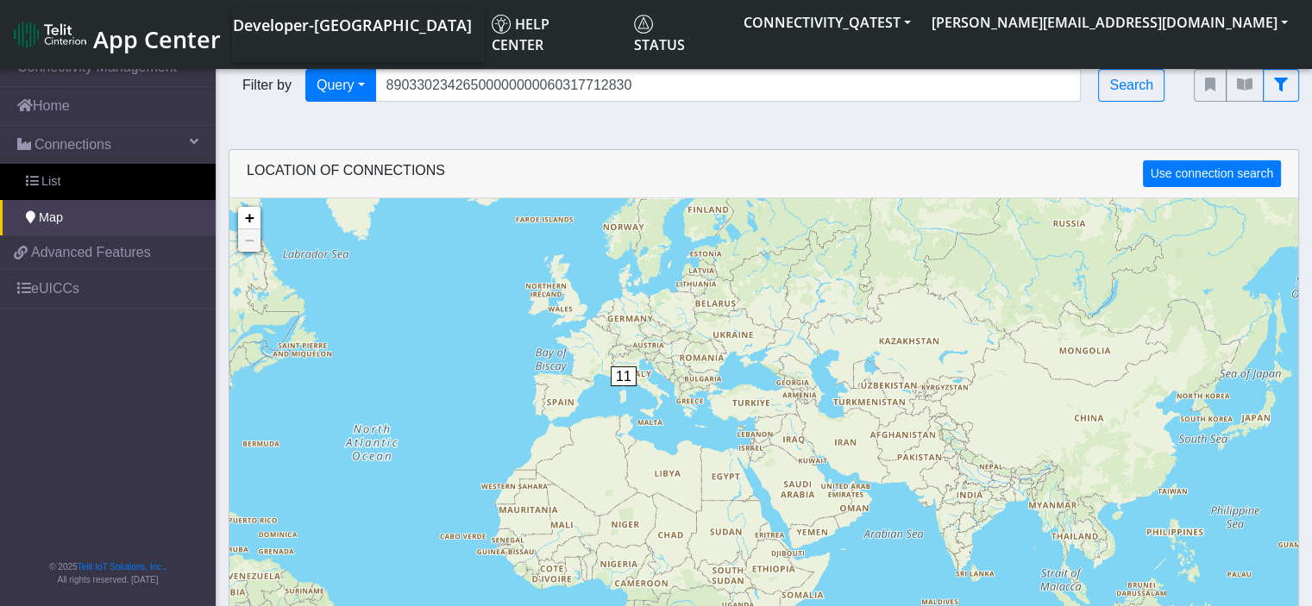
click at [621, 376] on span "11" at bounding box center [624, 377] width 26 height 20
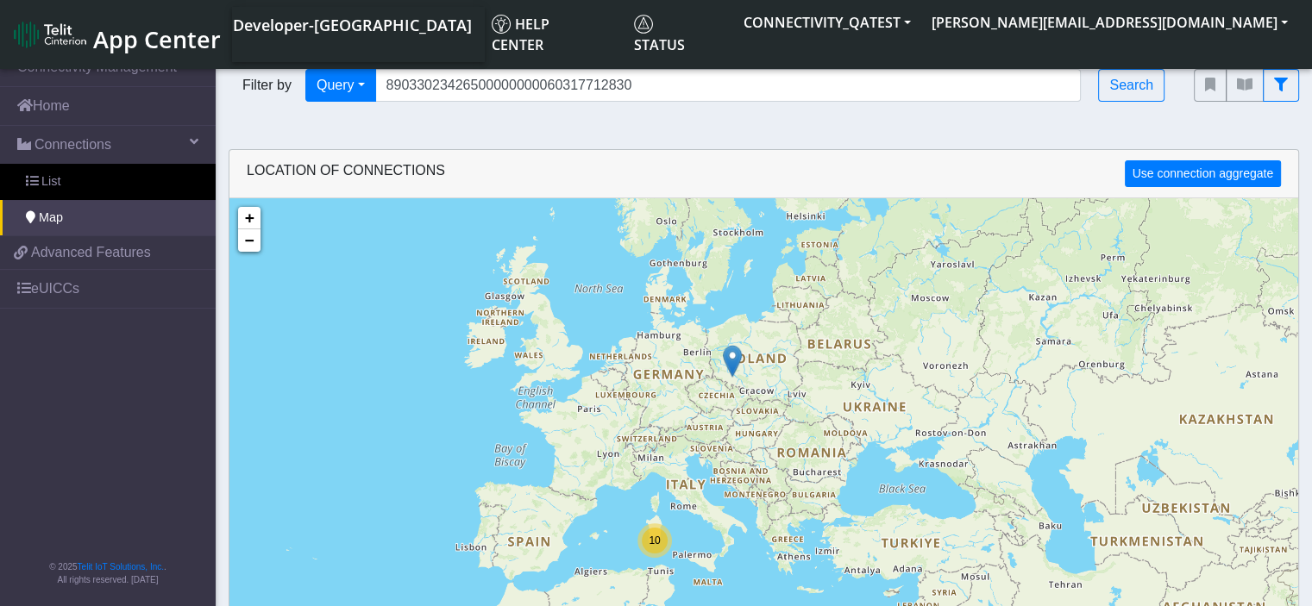
click at [661, 542] on div "10" at bounding box center [655, 541] width 26 height 26
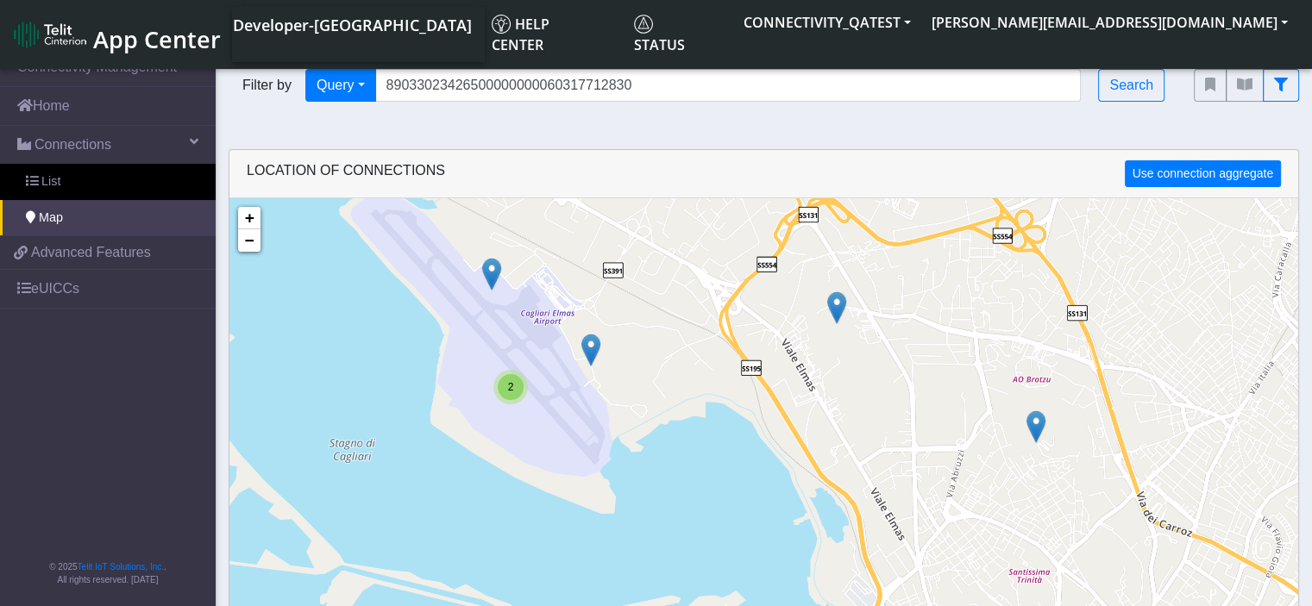
click at [490, 280] on img at bounding box center [491, 274] width 19 height 33
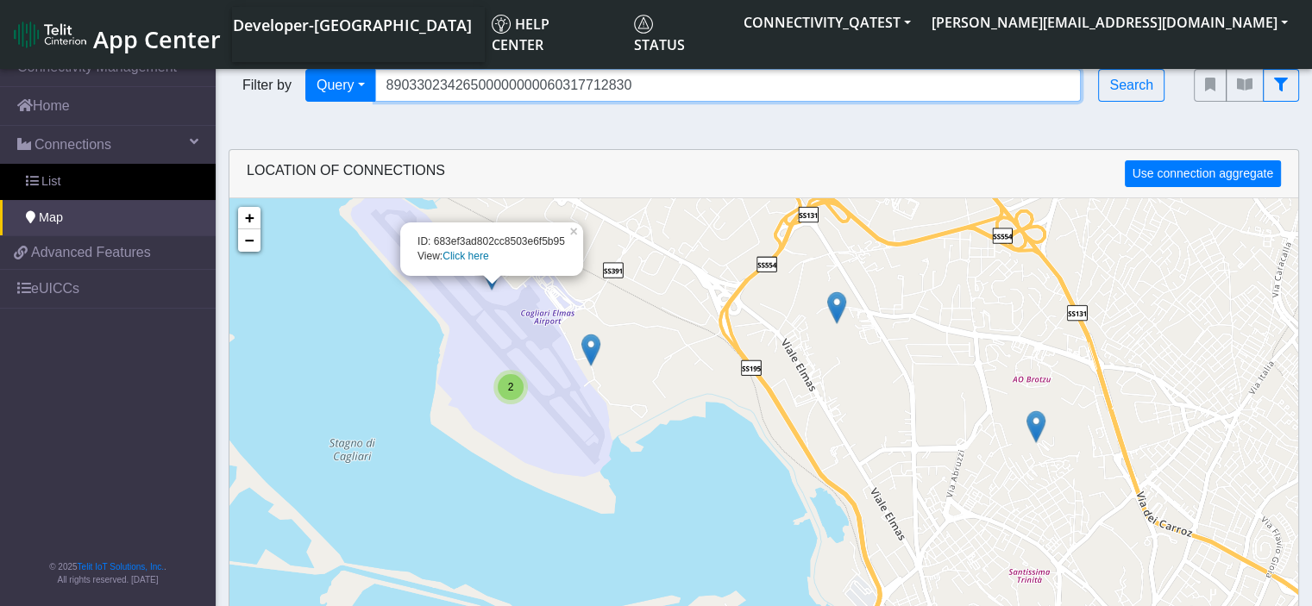
drag, startPoint x: 636, startPoint y: 84, endPoint x: 283, endPoint y: 91, distance: 352.8
click at [283, 91] on div "Filter by Query Query In Session Not connected Country Operator 890330234265000…" at bounding box center [698, 85] width 939 height 33
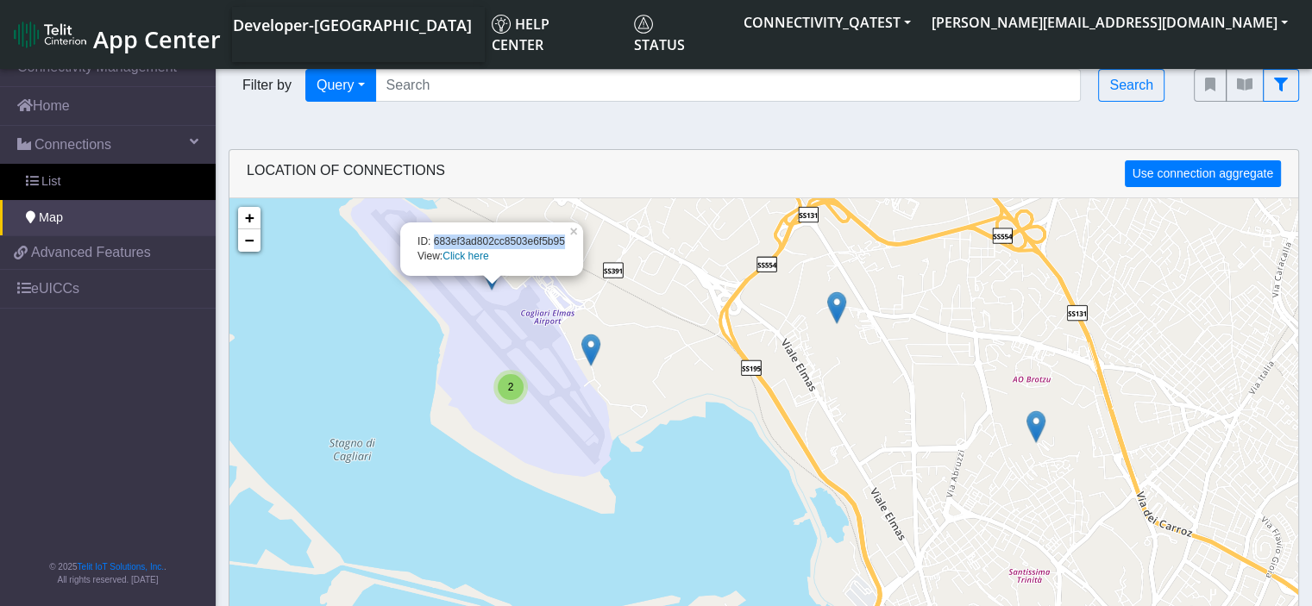
drag, startPoint x: 569, startPoint y: 248, endPoint x: 432, endPoint y: 242, distance: 137.2
click at [432, 242] on div "ID: 683ef3ad802cc8503e6f5b95 View: Click here" at bounding box center [491, 249] width 183 height 53
copy div "683ef3ad802cc8503e6f5b95"
click at [46, 297] on link "eUICCs" at bounding box center [108, 289] width 216 height 38
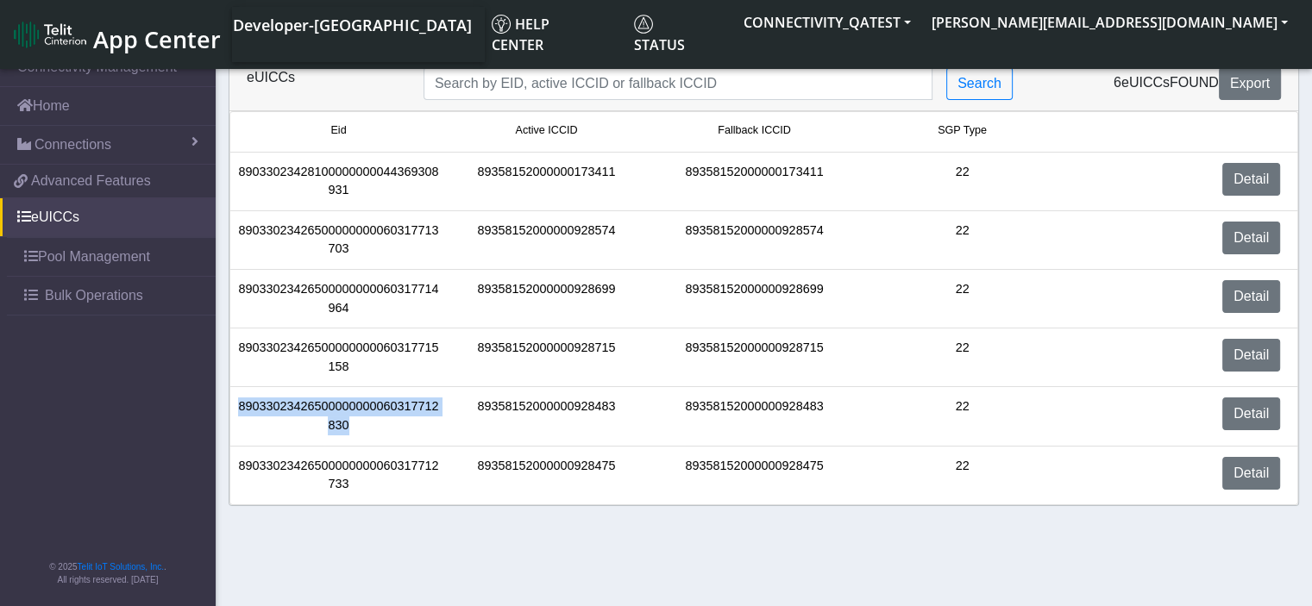
drag, startPoint x: 323, startPoint y: 422, endPoint x: 216, endPoint y: 402, distance: 108.8
click at [216, 402] on div "eUICCs Search 6 eUICCs found Export Eid Active ICCID Fallback ICCID SGP Type 89…" at bounding box center [764, 281] width 1096 height 450
copy div "89033023426500000000060317712830"
click at [363, 433] on div "89033023426500000000060317712830" at bounding box center [339, 416] width 208 height 37
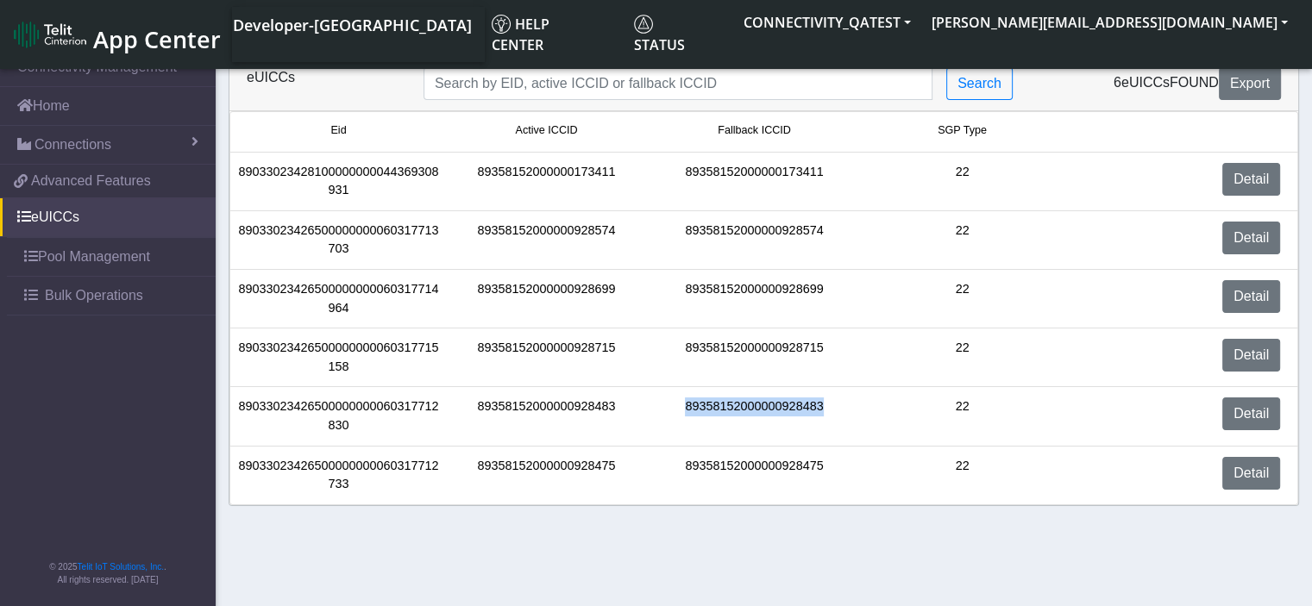
drag, startPoint x: 825, startPoint y: 404, endPoint x: 667, endPoint y: 411, distance: 158.8
click at [667, 411] on div "89358152000000928483" at bounding box center [754, 416] width 208 height 37
copy div "89358152000000928483"
click at [125, 29] on span "App Center" at bounding box center [157, 39] width 128 height 32
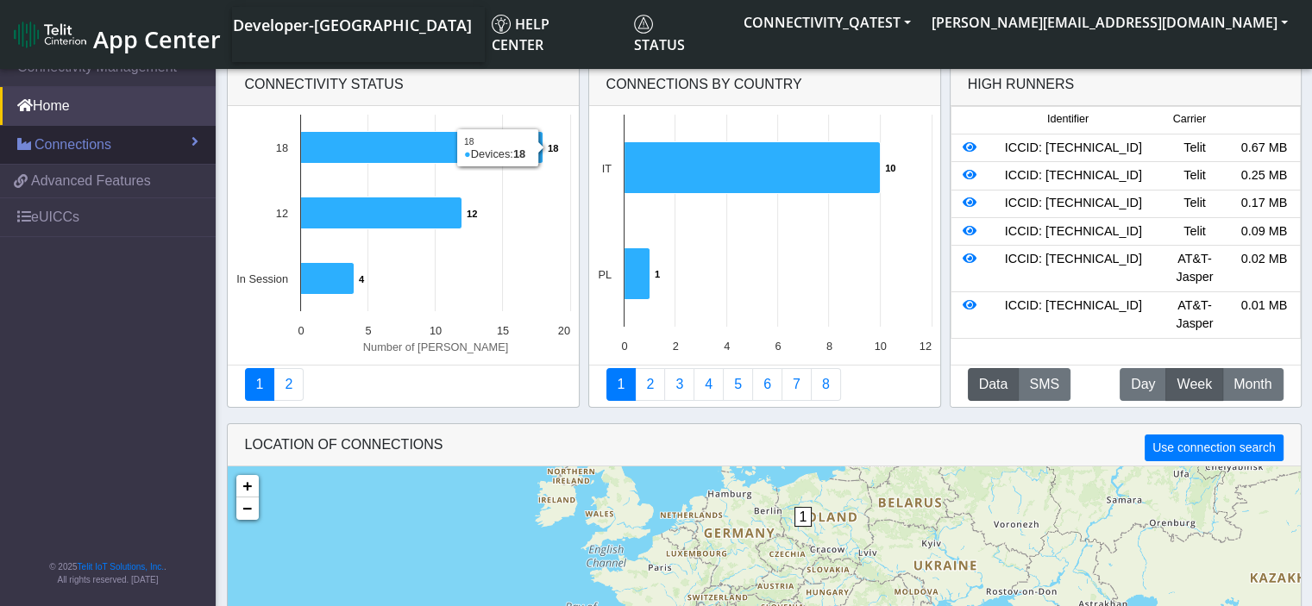
click at [93, 148] on span "Connections" at bounding box center [72, 145] width 77 height 21
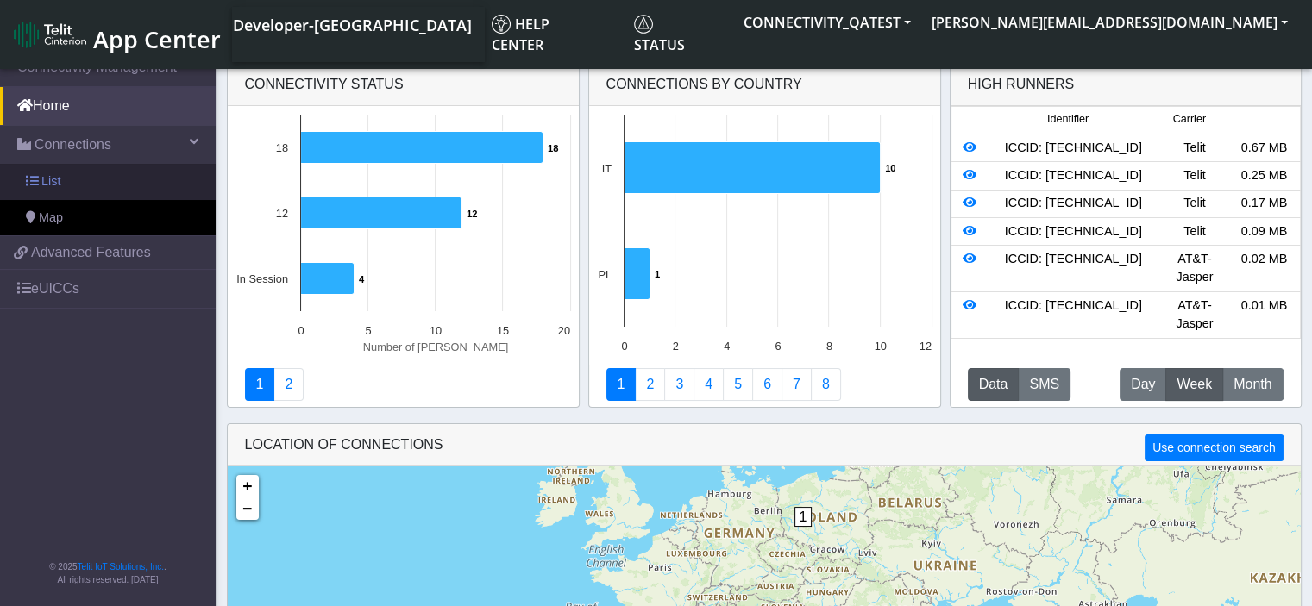
click at [80, 175] on link "List" at bounding box center [108, 182] width 216 height 36
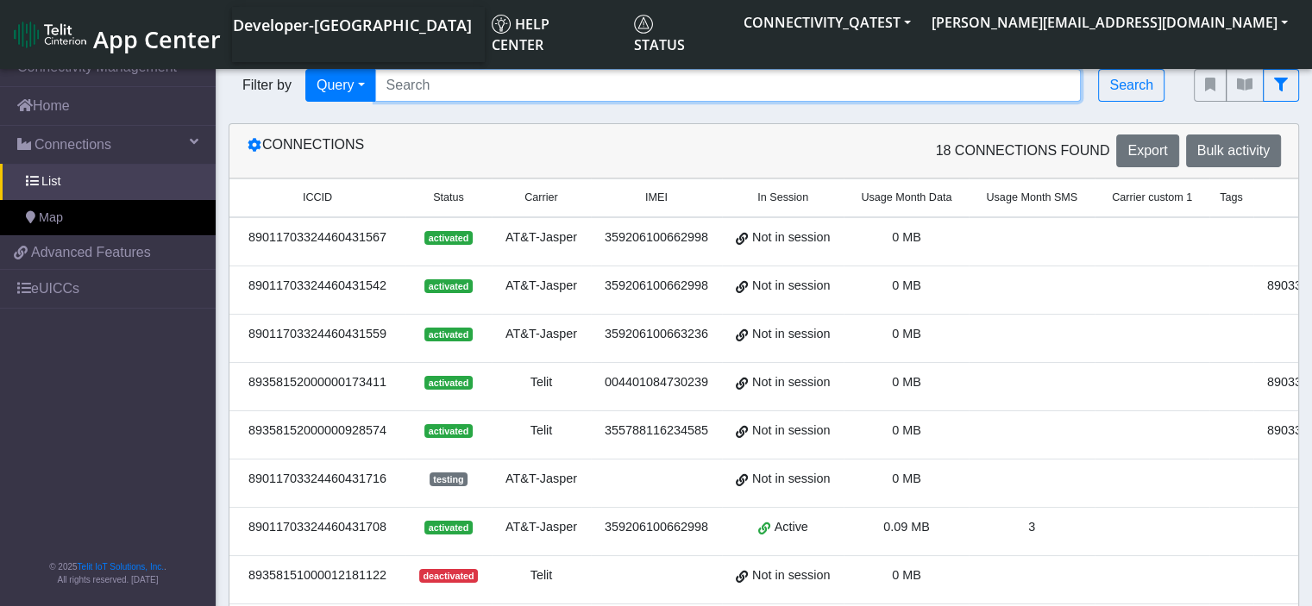
click at [496, 92] on input "Search..." at bounding box center [728, 85] width 706 height 33
paste input "683ef3ad802cc8503e6f5b95"
type input "683ef3ad802cc8503e6f5b95"
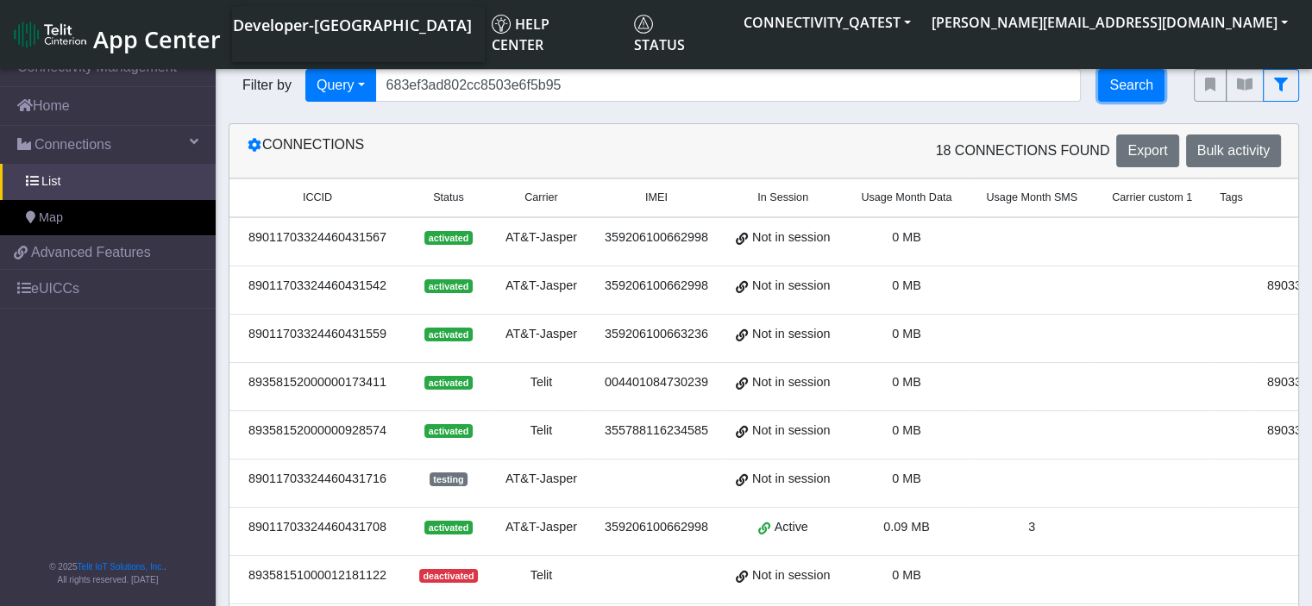
click at [1138, 84] on button "Search" at bounding box center [1131, 85] width 66 height 33
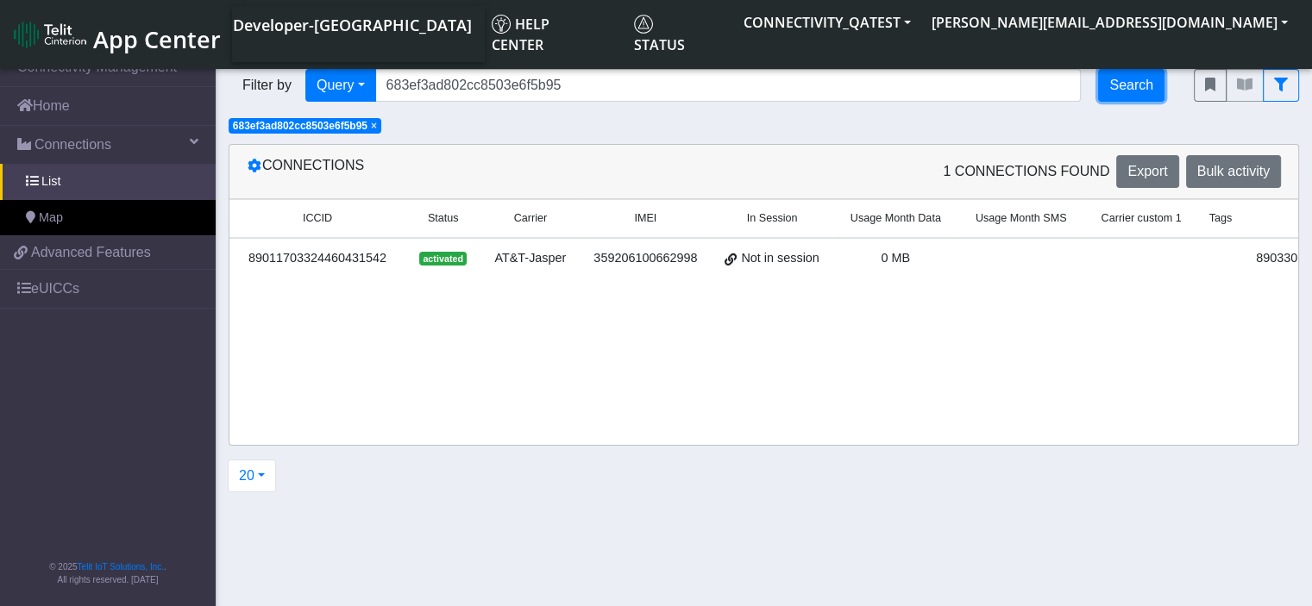
click at [1138, 84] on button "Search" at bounding box center [1131, 85] width 66 height 33
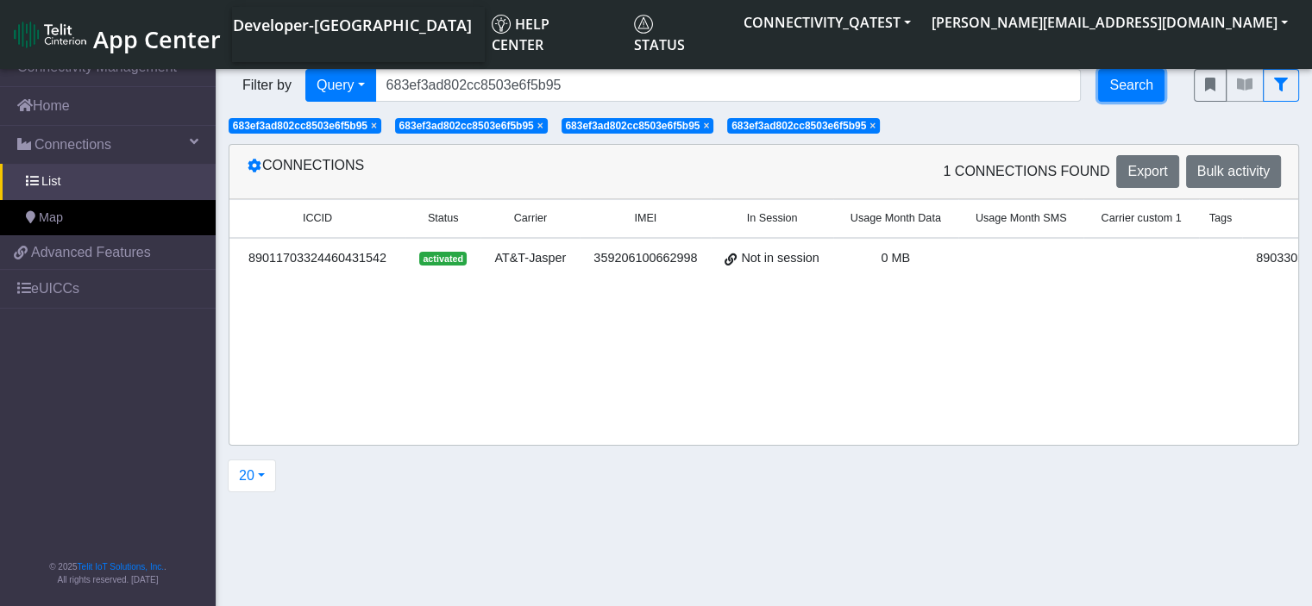
click at [1138, 84] on button "Search" at bounding box center [1131, 85] width 66 height 33
click at [875, 123] on span "×" at bounding box center [872, 126] width 6 height 12
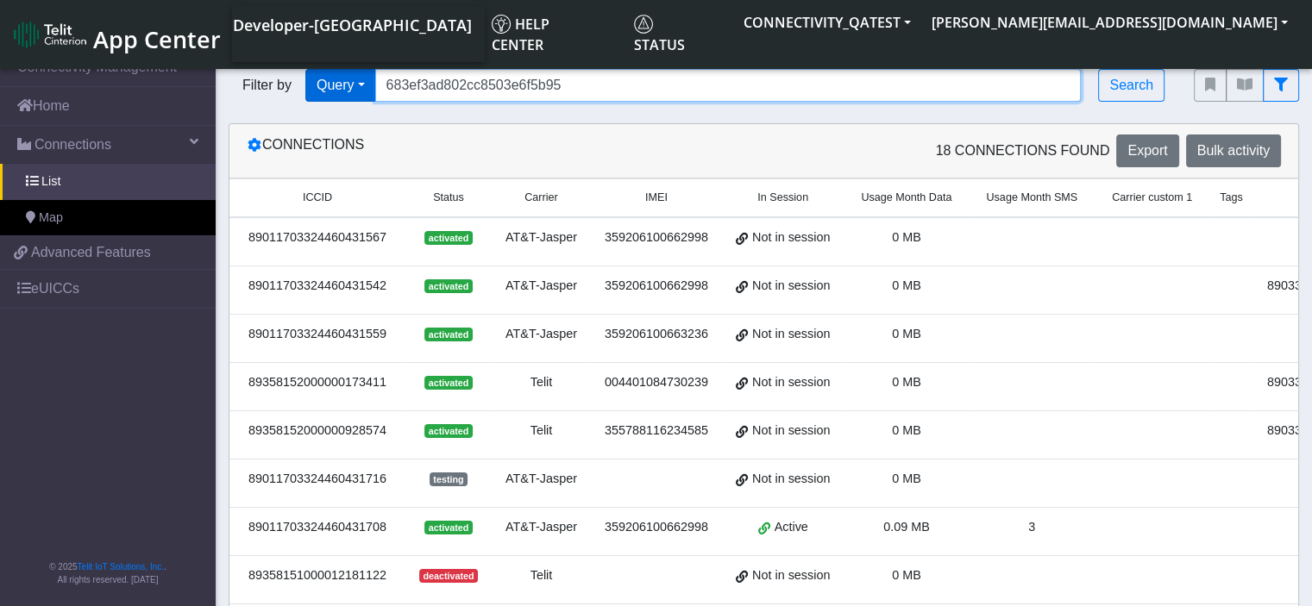
drag, startPoint x: 373, startPoint y: 92, endPoint x: 309, endPoint y: 92, distance: 63.8
click at [309, 92] on div "Filter by Query Query In Session Not connected Country Operator 683ef3ad802cc85…" at bounding box center [698, 85] width 939 height 33
click at [594, 83] on input "Search..." at bounding box center [728, 85] width 706 height 33
paste input "89033023426500000000060317712830"
type input "89033023426500000000060317712830"
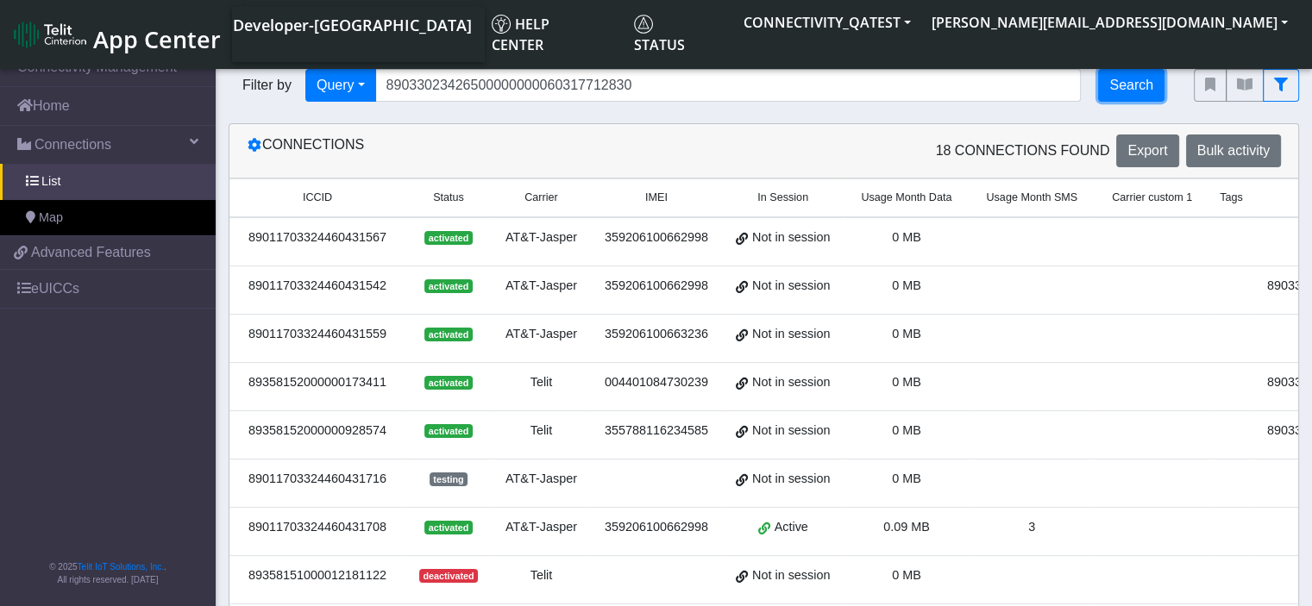
click at [1117, 91] on button "Search" at bounding box center [1131, 85] width 66 height 33
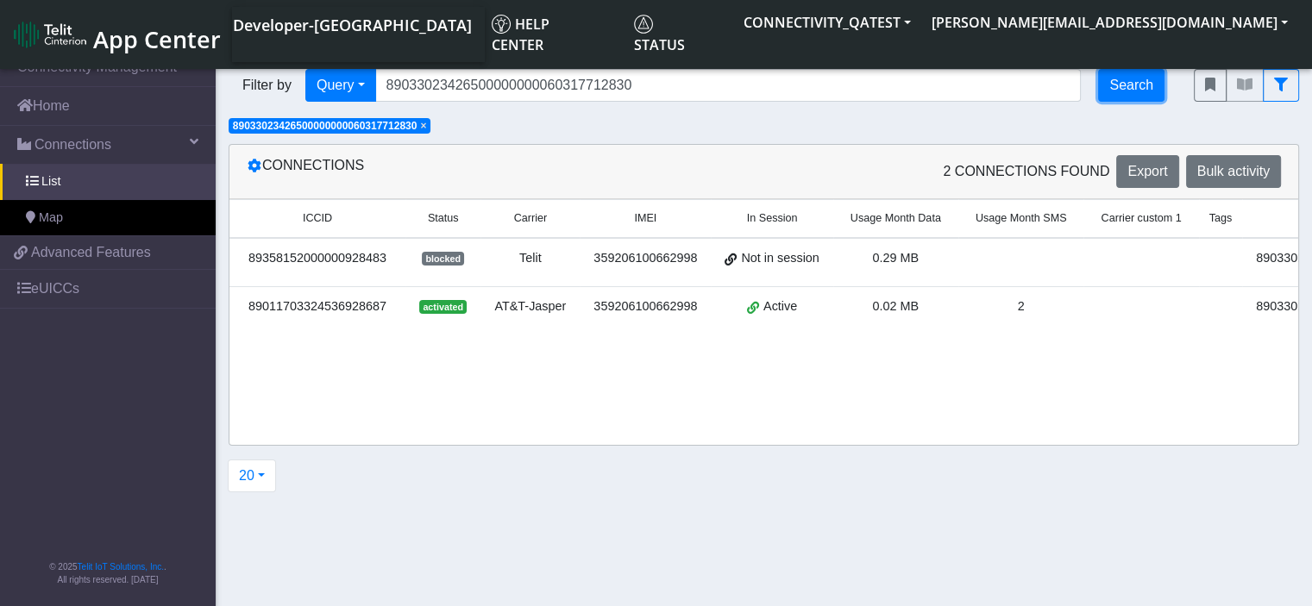
click at [1117, 91] on button "Search" at bounding box center [1131, 85] width 66 height 33
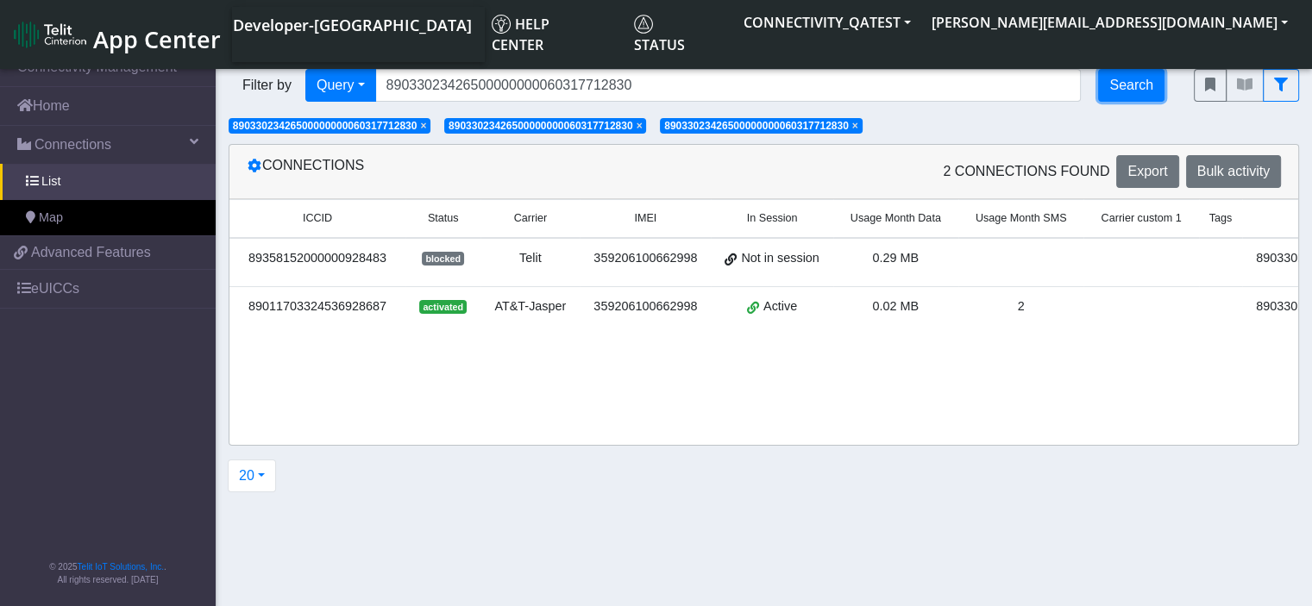
click at [1117, 91] on button "Search" at bounding box center [1131, 85] width 66 height 33
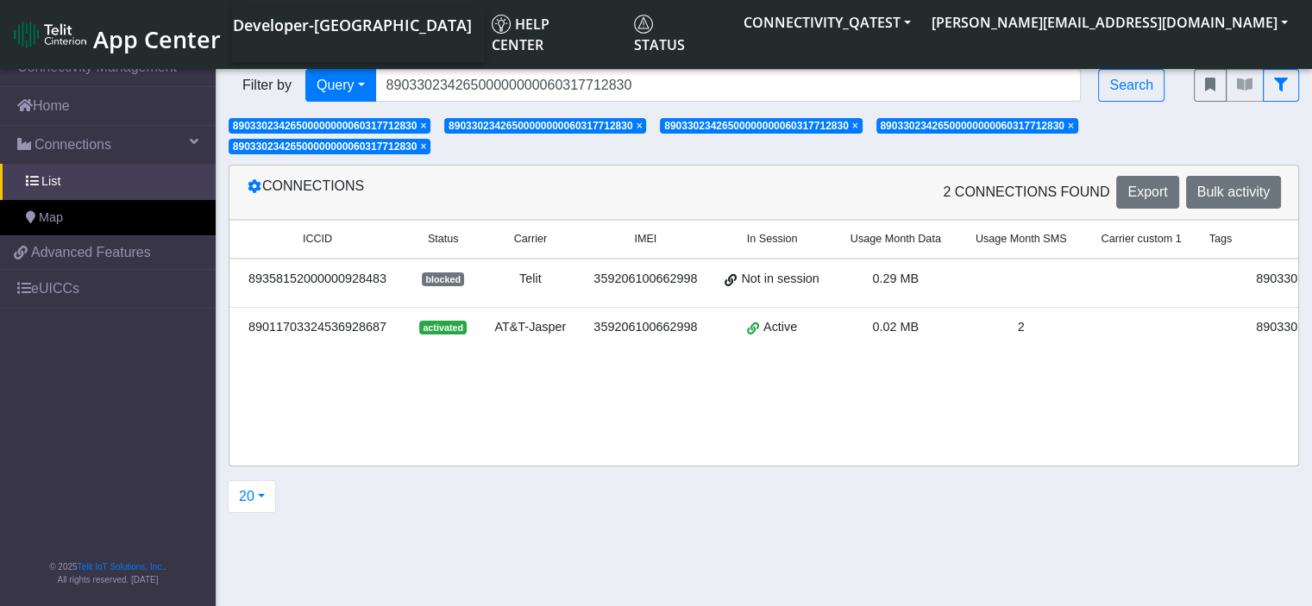
click at [858, 124] on span "×" at bounding box center [855, 126] width 6 height 12
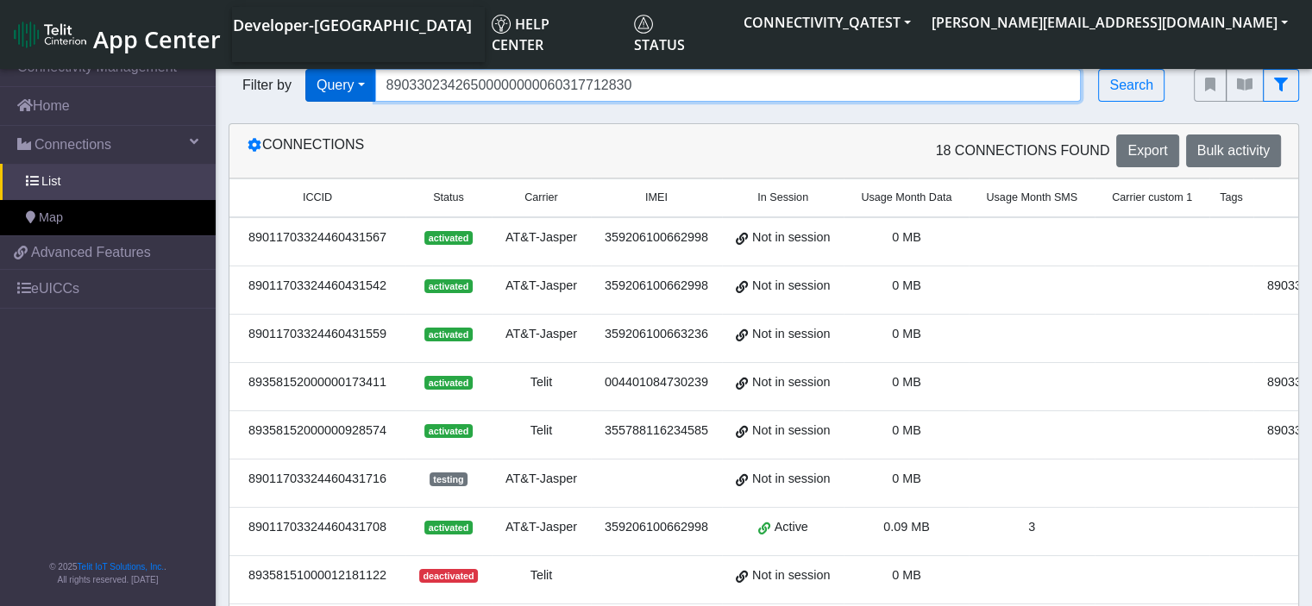
drag, startPoint x: 632, startPoint y: 82, endPoint x: 321, endPoint y: 91, distance: 311.5
click at [321, 91] on div "Filter by Query Query In Session Not connected Country Operator 890330234265000…" at bounding box center [698, 85] width 939 height 33
click at [662, 80] on input "Search..." at bounding box center [728, 85] width 706 height 33
paste input "89358152000000928483"
type input "89358152000000928483"
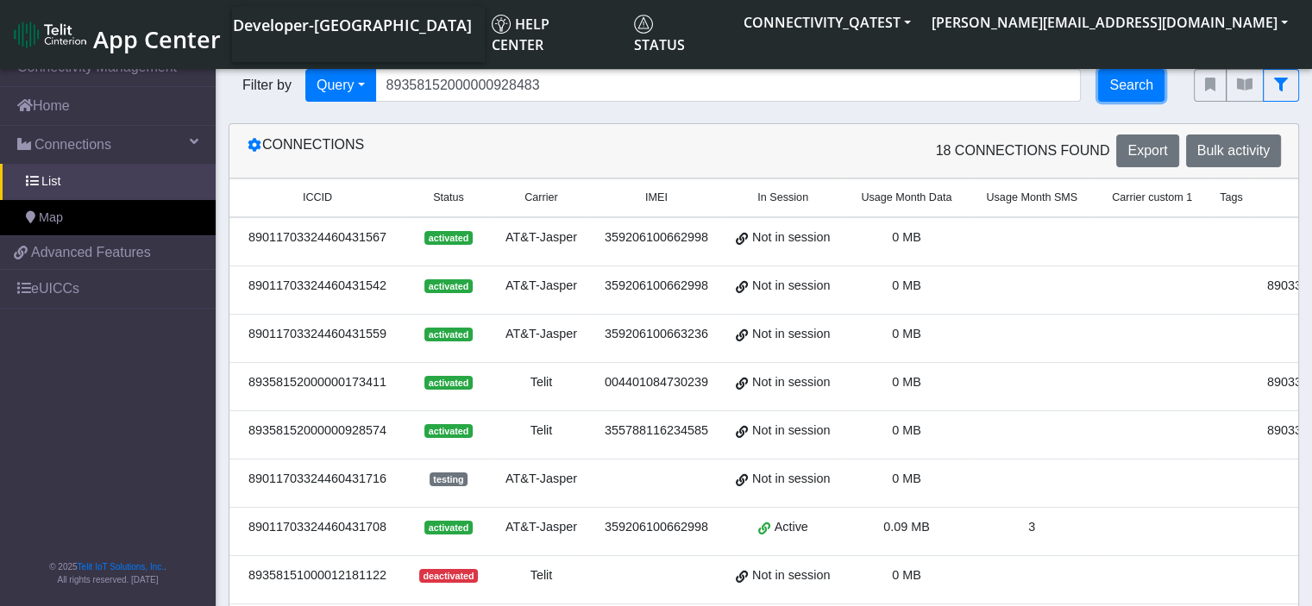
click at [1132, 80] on button "Search" at bounding box center [1131, 85] width 66 height 33
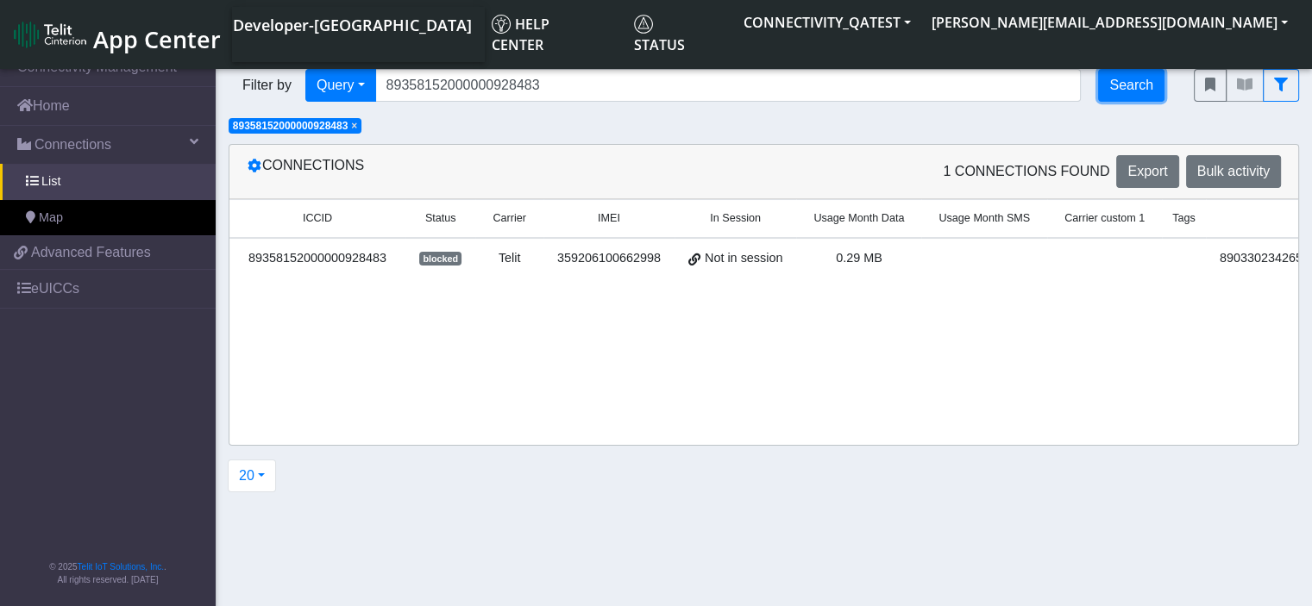
click at [1132, 80] on button "Search" at bounding box center [1131, 85] width 66 height 33
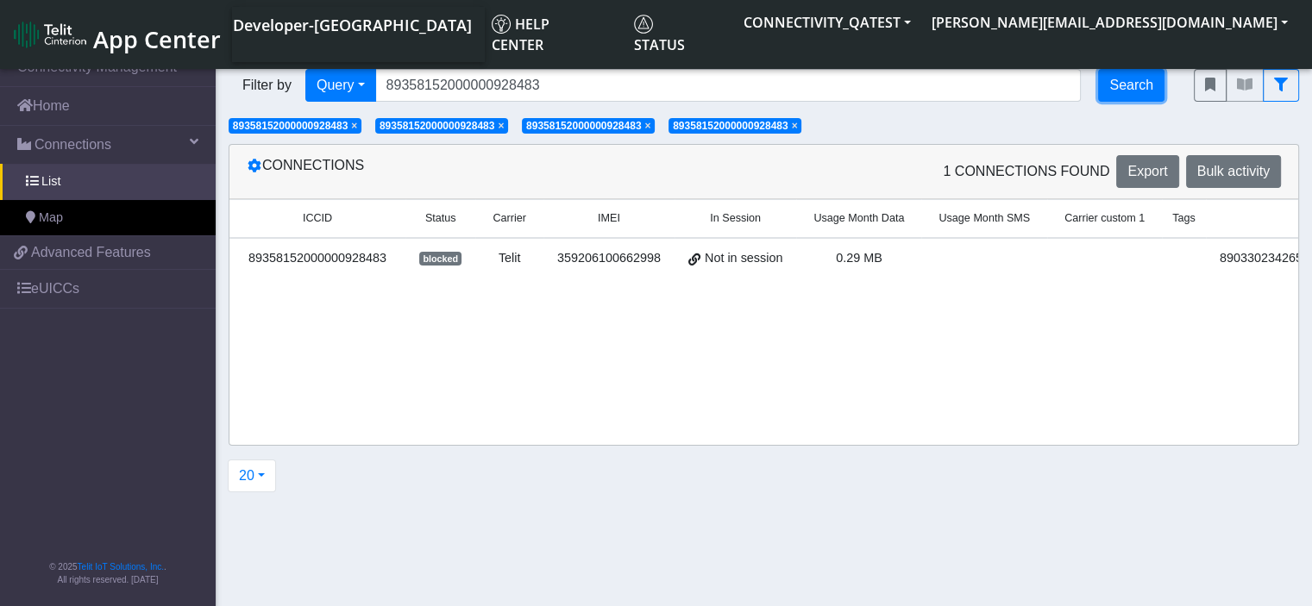
click at [1132, 80] on button "Search" at bounding box center [1131, 85] width 66 height 33
click at [72, 189] on link "List" at bounding box center [108, 182] width 216 height 36
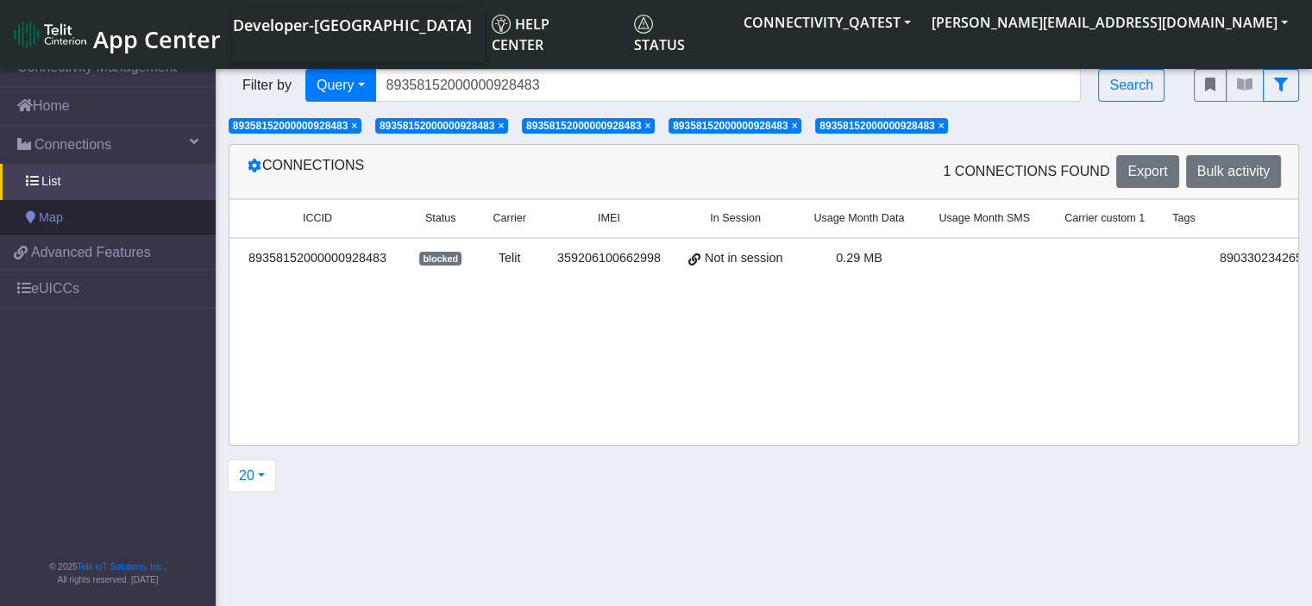
click at [65, 222] on link "Map" at bounding box center [108, 218] width 216 height 36
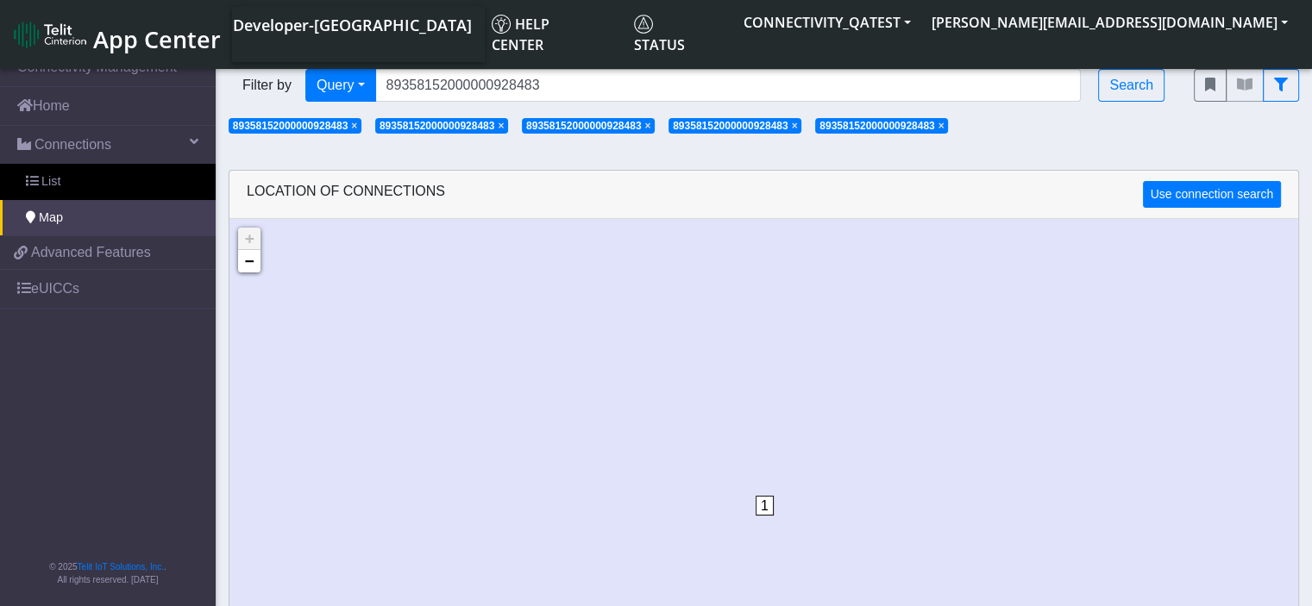
click at [944, 123] on span "×" at bounding box center [941, 126] width 6 height 12
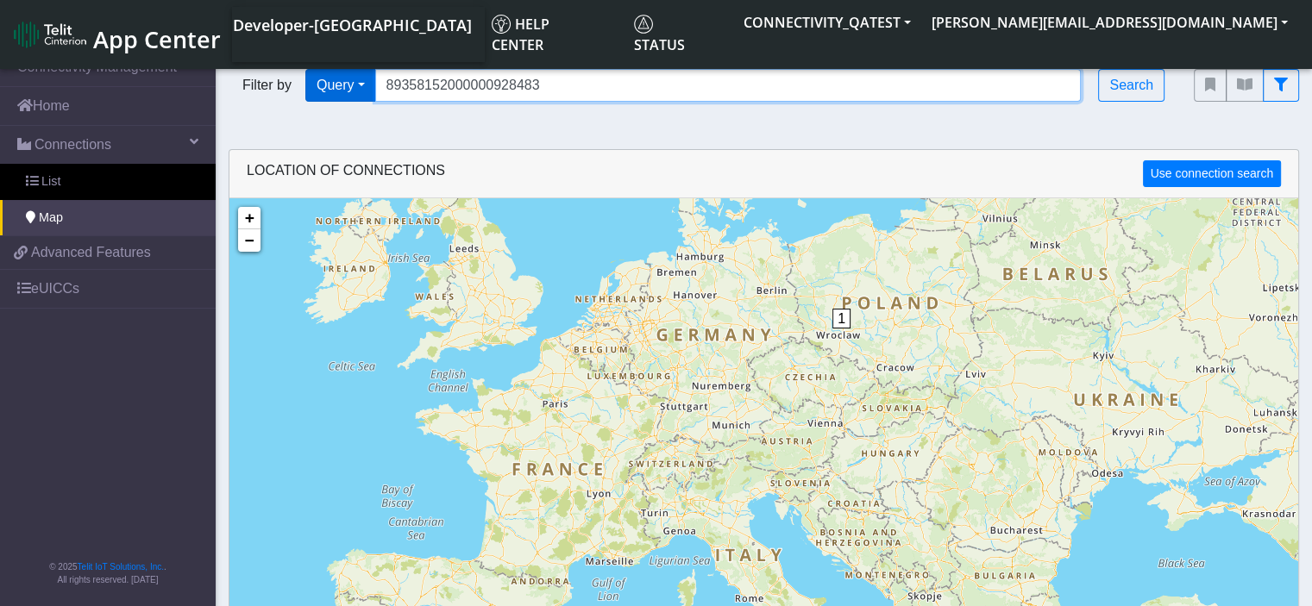
drag, startPoint x: 645, startPoint y: 88, endPoint x: 329, endPoint y: 86, distance: 316.5
click at [329, 86] on div "Filter by Query Query In Session Not connected Country Operator 893581520000009…" at bounding box center [698, 85] width 939 height 33
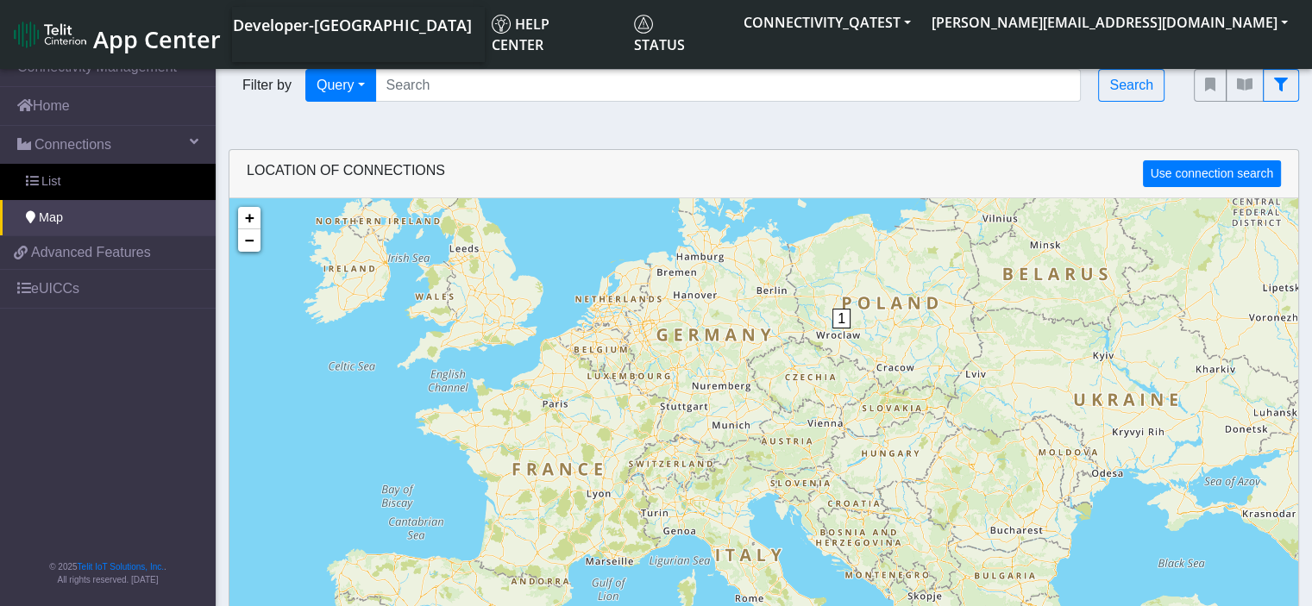
drag, startPoint x: 382, startPoint y: 123, endPoint x: 420, endPoint y: 85, distance: 54.3
click at [382, 123] on section "Connectivity Management Home Connections List Map 20298be0823a1d9844bda4507a1a6…" at bounding box center [656, 352] width 1312 height 610
click at [420, 85] on input "Search..." at bounding box center [728, 85] width 706 height 33
paste input "89033023426500000000060317712830"
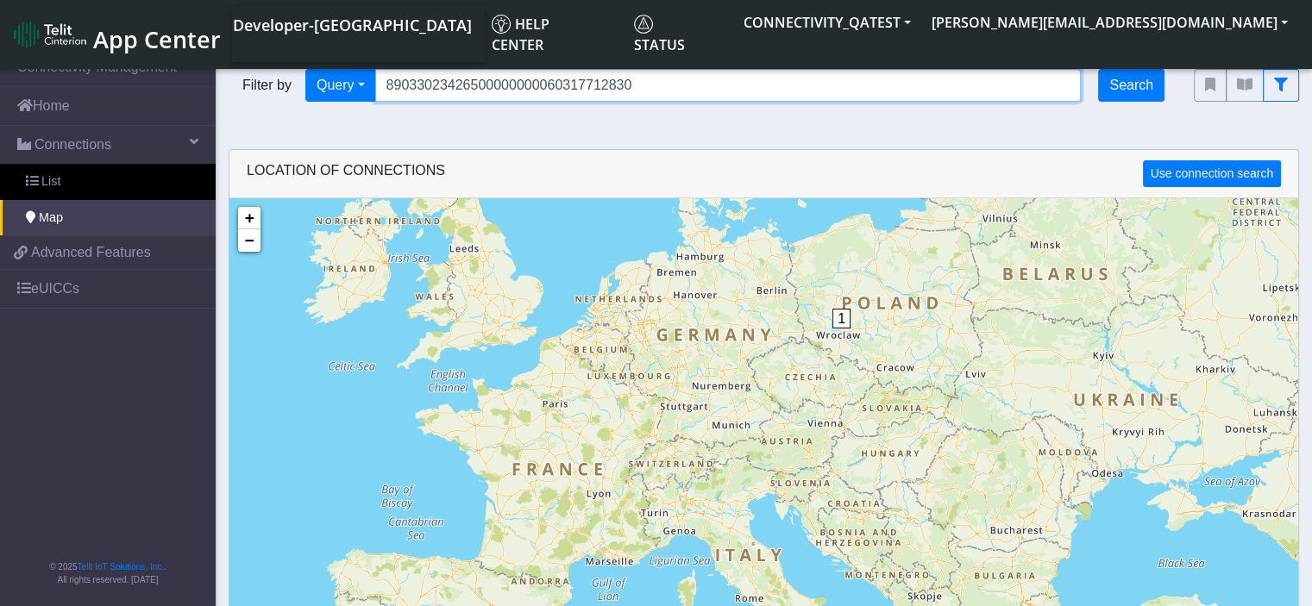
type input "89033023426500000000060317712830"
click at [1142, 78] on button "Search" at bounding box center [1131, 85] width 66 height 33
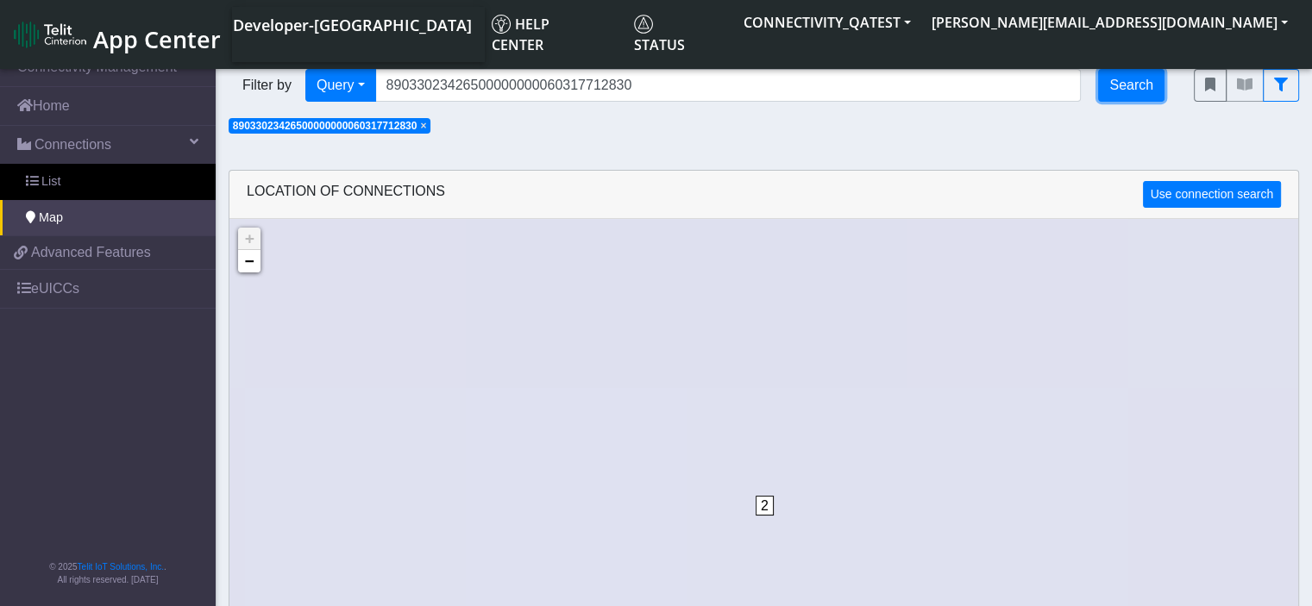
click at [1142, 78] on button "Search" at bounding box center [1131, 85] width 66 height 33
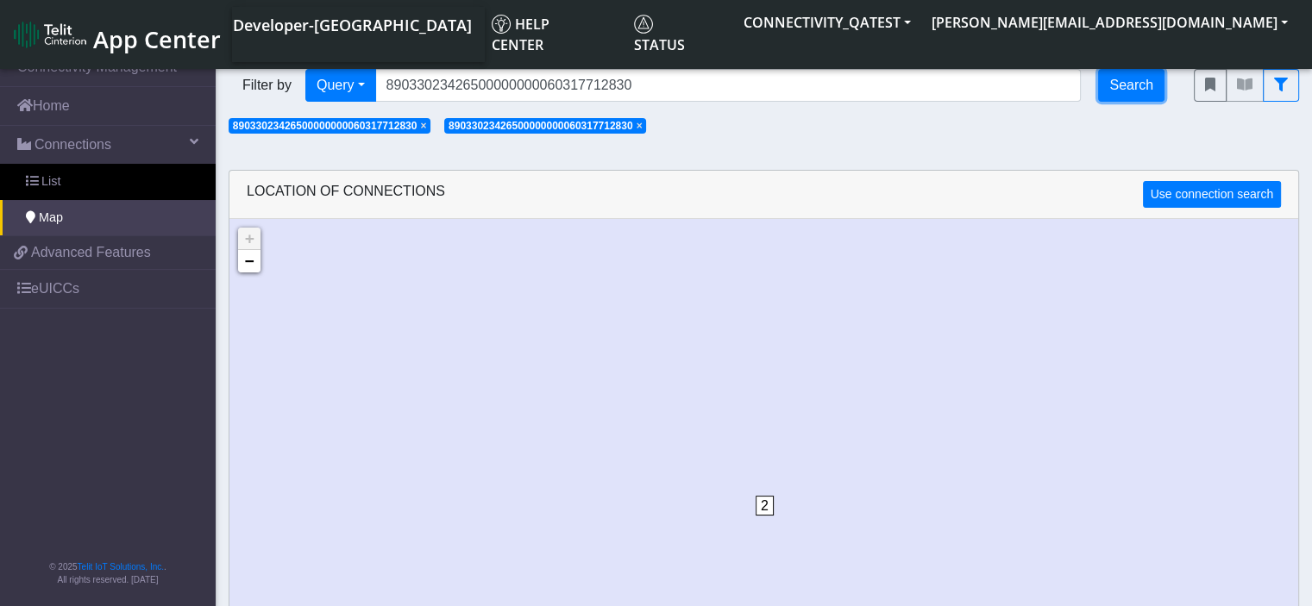
click at [1142, 78] on button "Search" at bounding box center [1131, 85] width 66 height 33
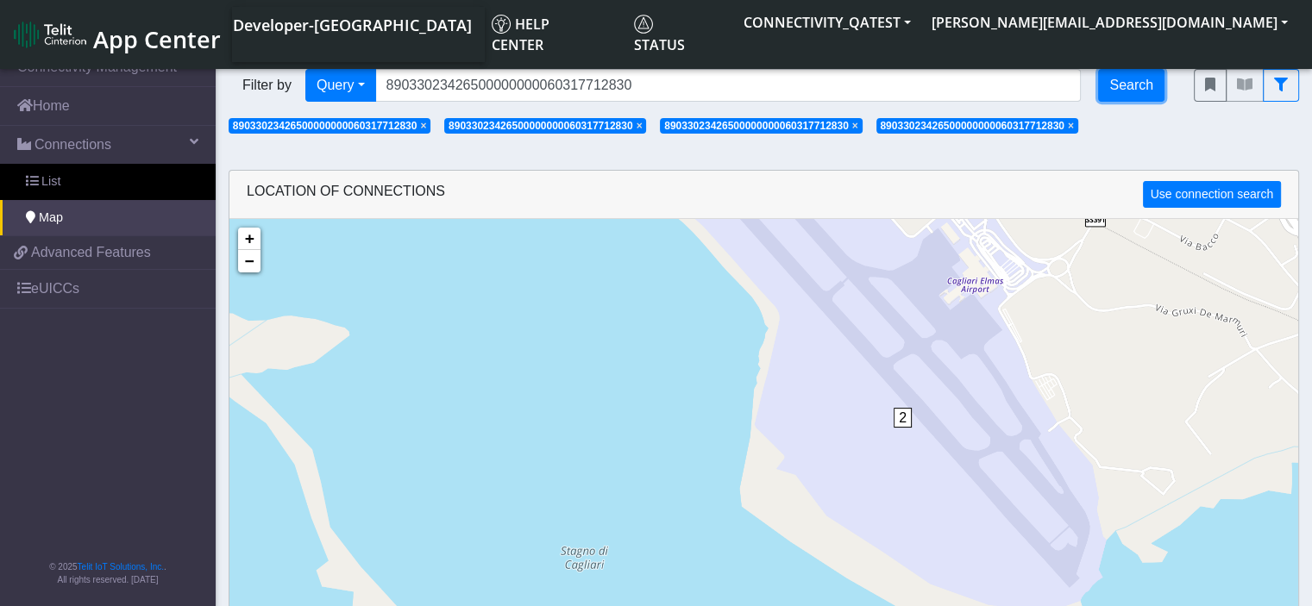
click at [1144, 78] on button "Search" at bounding box center [1131, 85] width 66 height 33
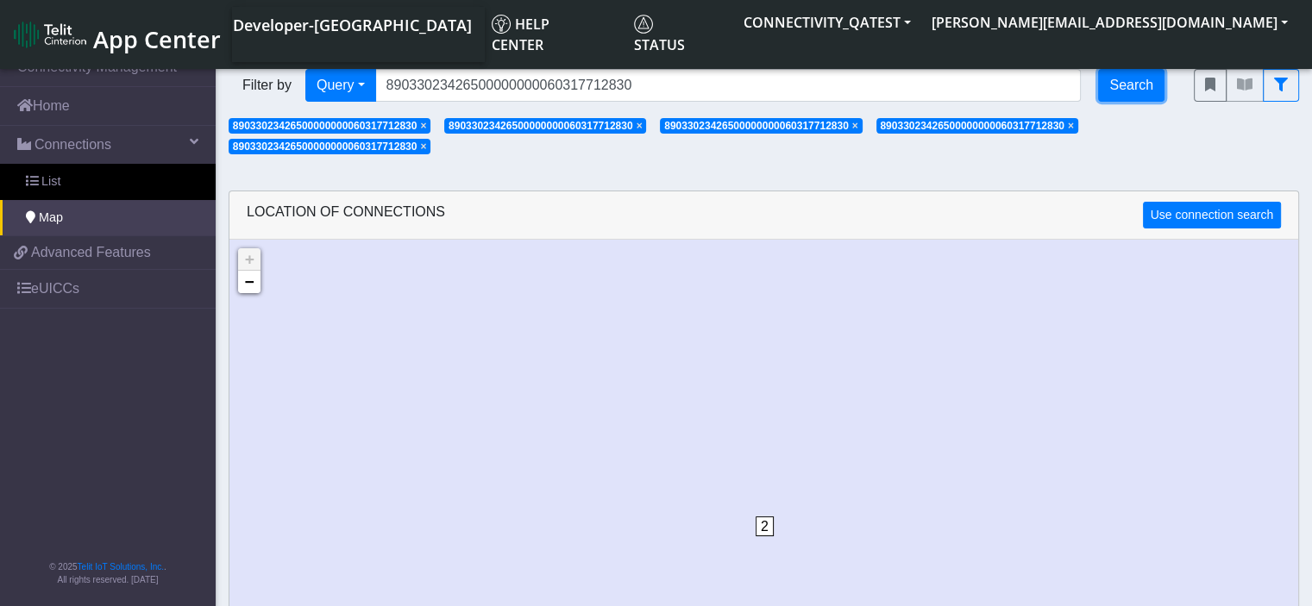
click at [1144, 78] on button "Search" at bounding box center [1131, 85] width 66 height 33
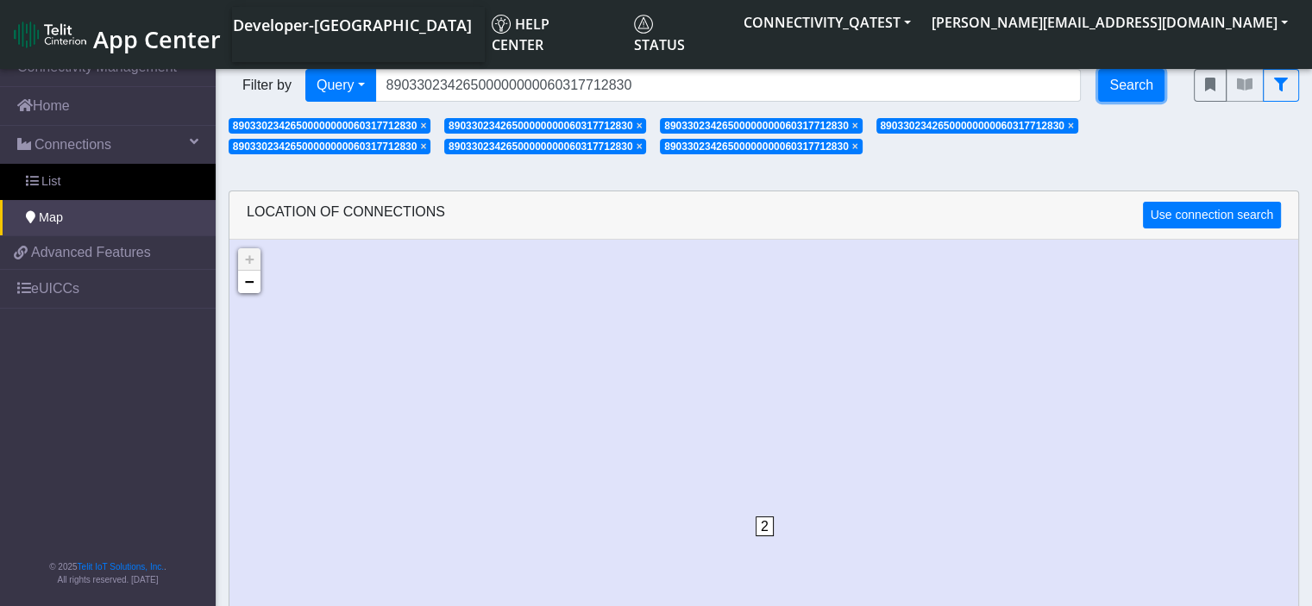
click at [1144, 78] on button "Search" at bounding box center [1131, 85] width 66 height 33
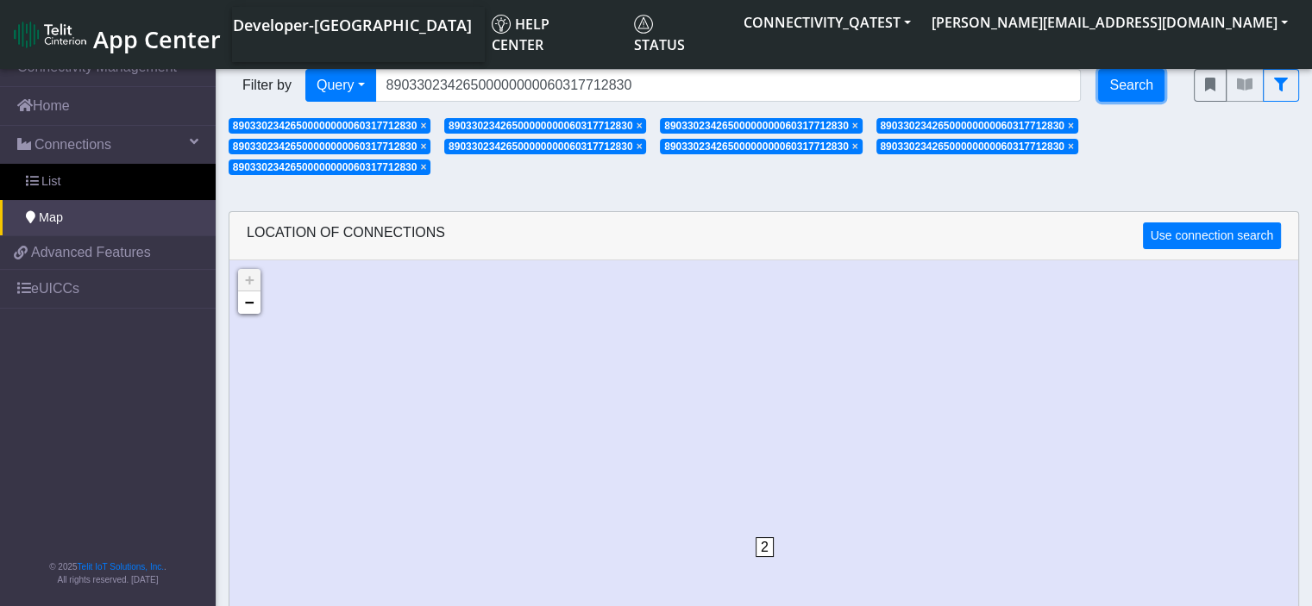
click at [1144, 78] on button "Search" at bounding box center [1131, 85] width 66 height 33
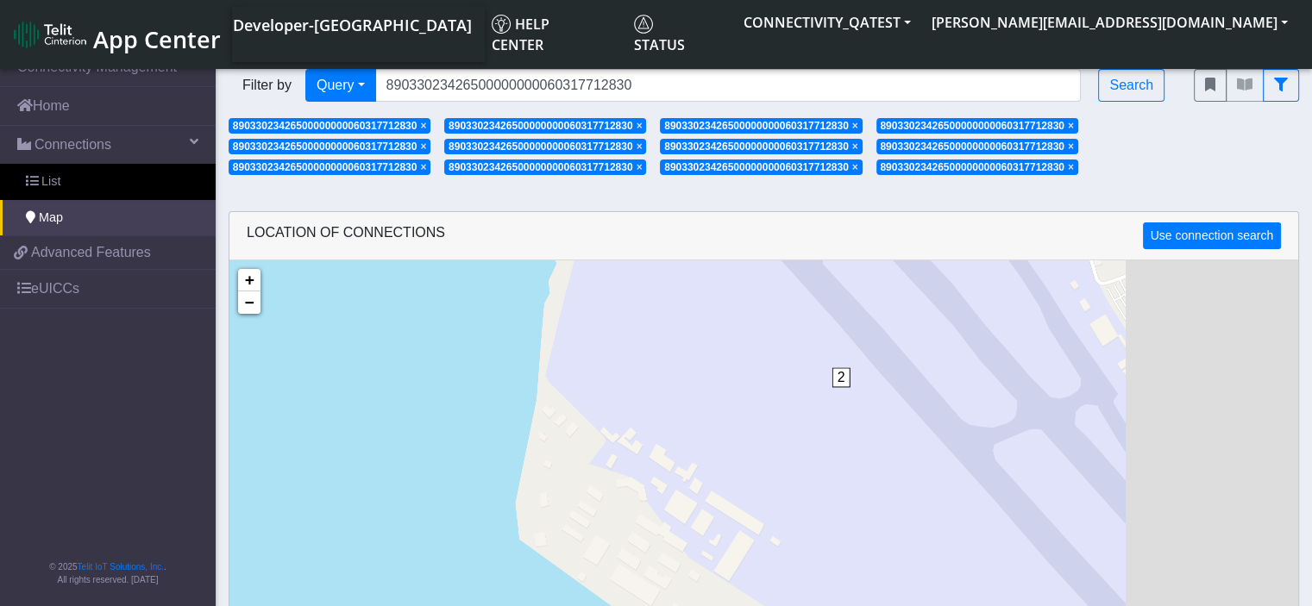
drag, startPoint x: 969, startPoint y: 427, endPoint x: 781, endPoint y: 458, distance: 190.6
click at [781, 458] on div "2 + − ©2025 MapQuest, | Terms" at bounding box center [763, 563] width 1069 height 606
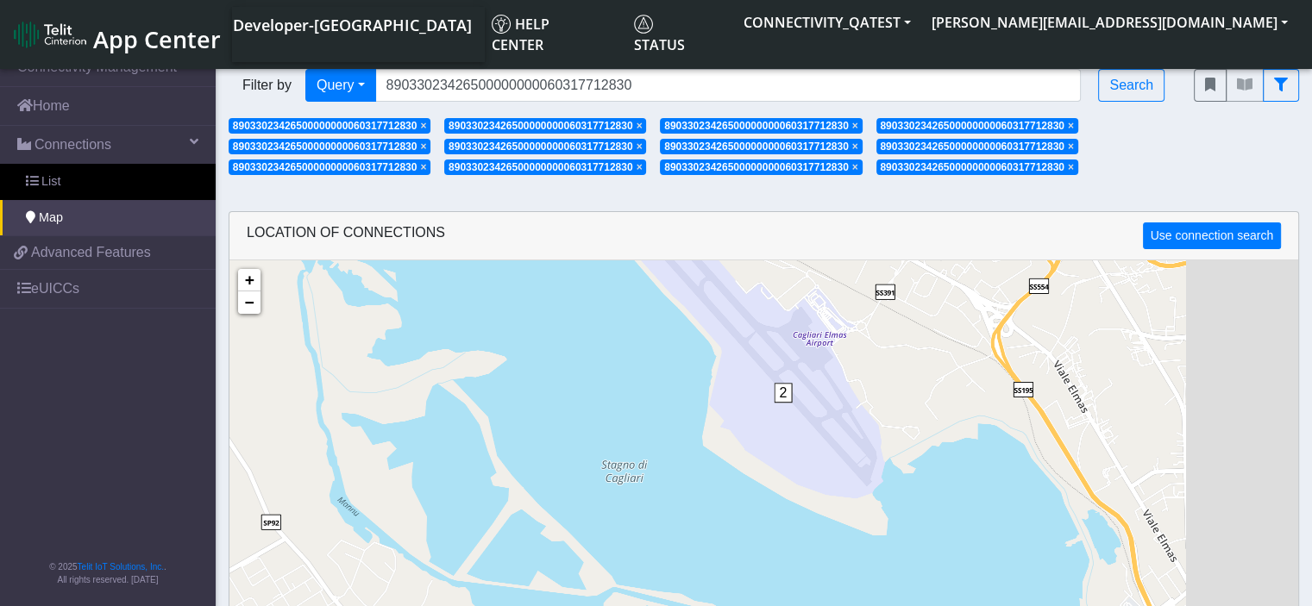
drag, startPoint x: 956, startPoint y: 439, endPoint x: 718, endPoint y: 468, distance: 239.8
click at [718, 468] on div "2 + − ©2025 MapQuest, | Terms" at bounding box center [763, 563] width 1069 height 606
